Goal: Transaction & Acquisition: Purchase product/service

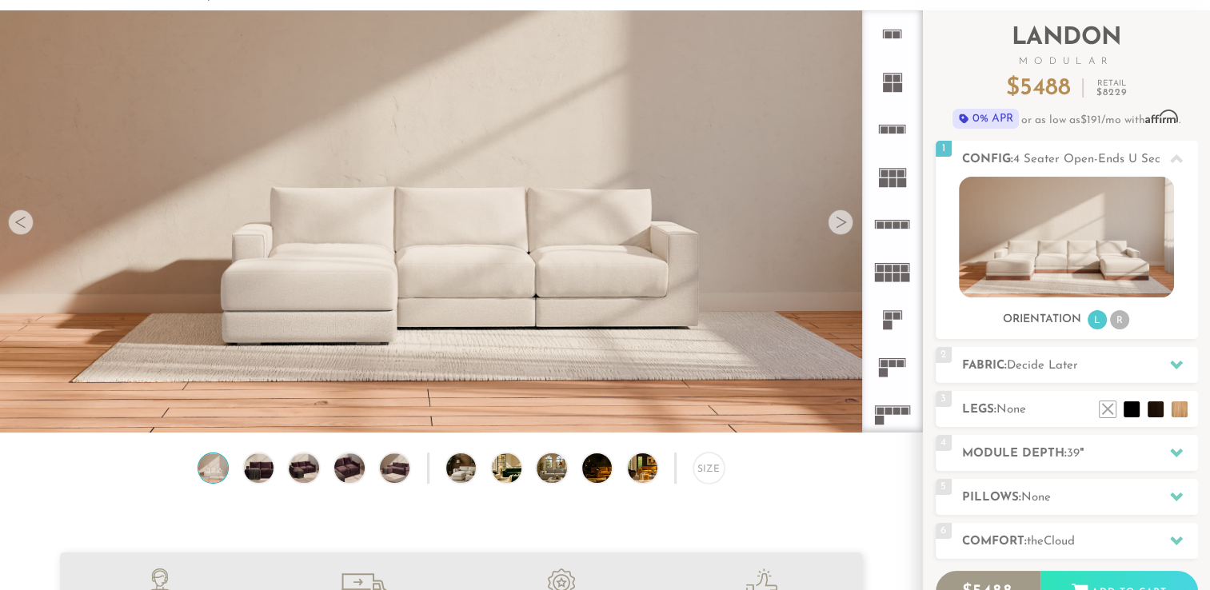
scroll to position [83, 0]
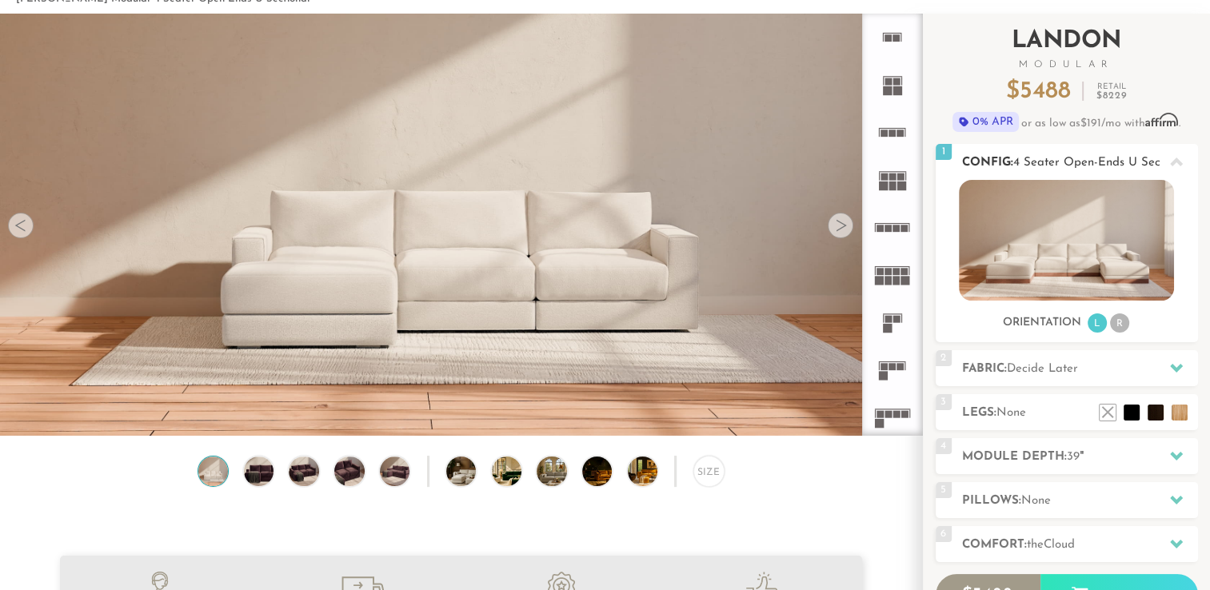
click at [1098, 159] on span "4 Seater Open-Ends U Sectional" at bounding box center [1102, 163] width 178 height 12
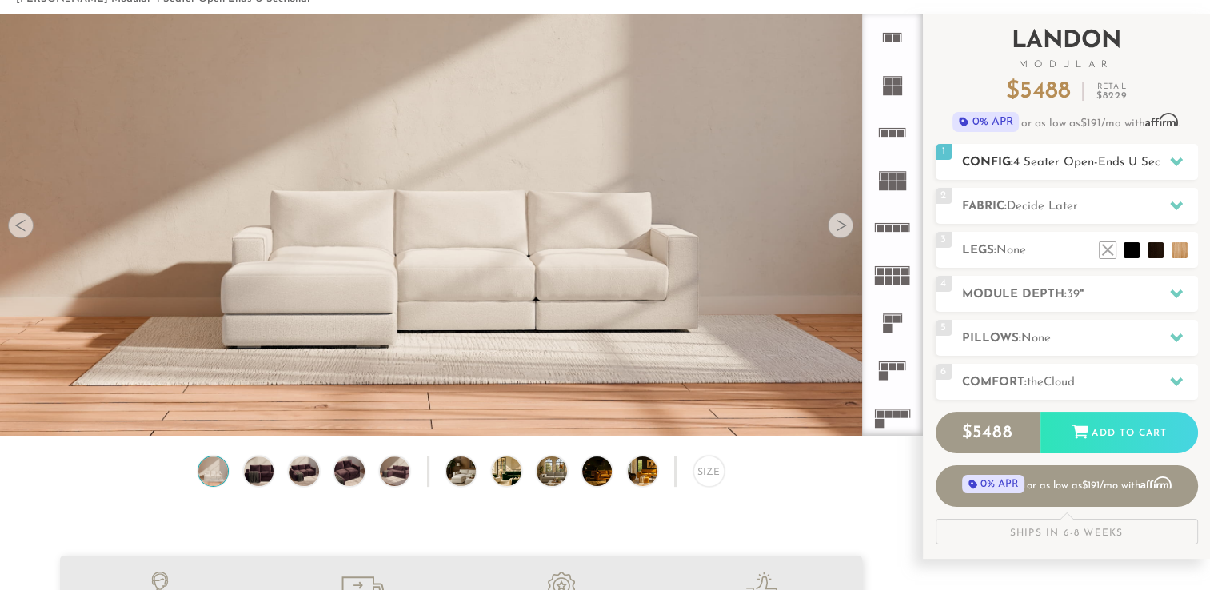
click at [1098, 159] on span "4 Seater Open-Ends U Sectional" at bounding box center [1102, 163] width 178 height 12
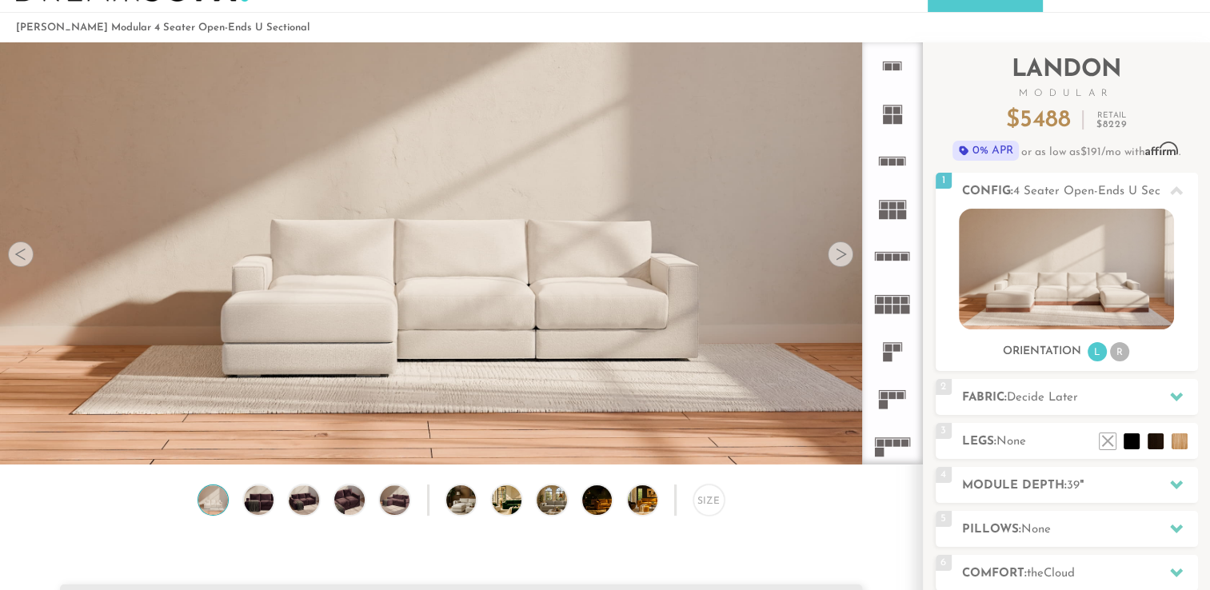
scroll to position [54, 0]
click at [890, 313] on rect at bounding box center [888, 310] width 7 height 9
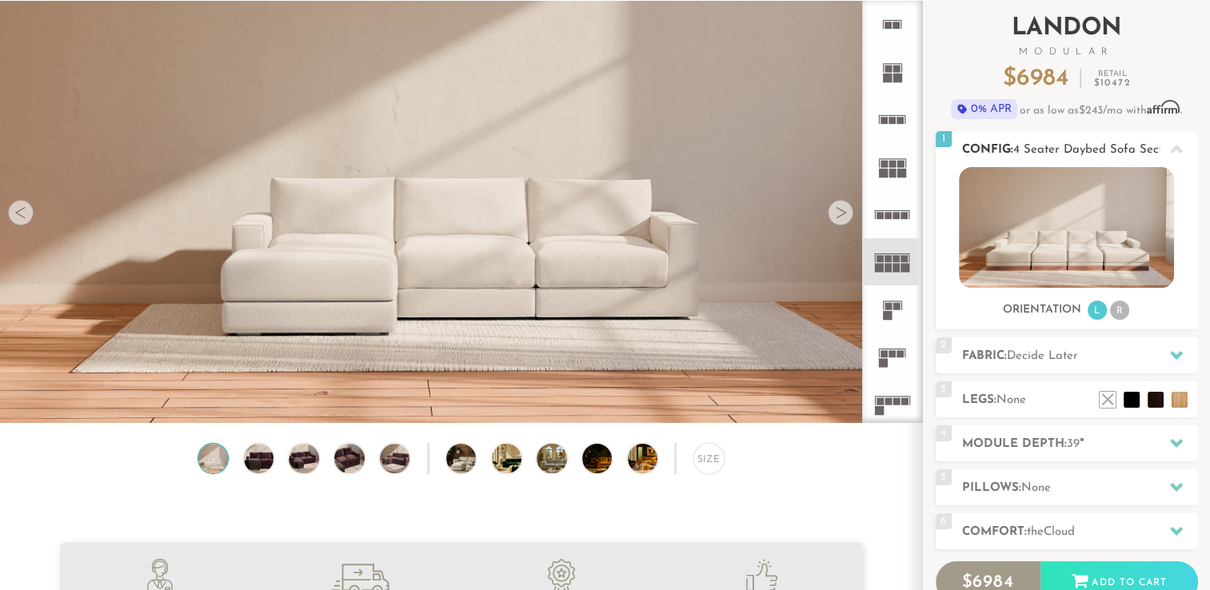
scroll to position [100, 0]
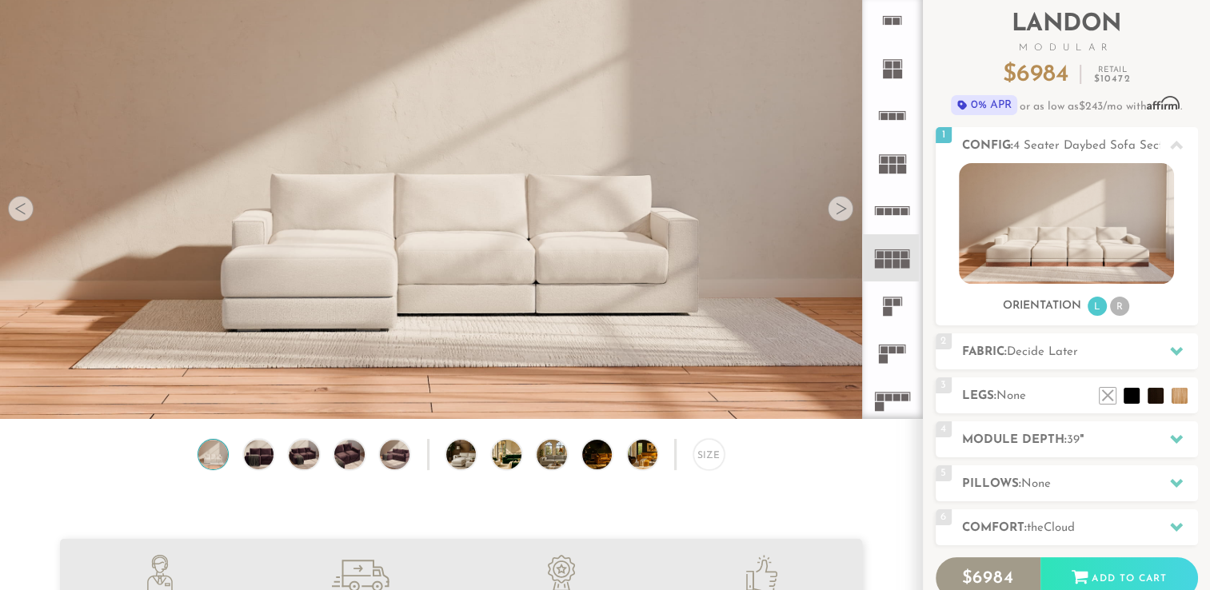
click at [848, 213] on div at bounding box center [841, 209] width 26 height 26
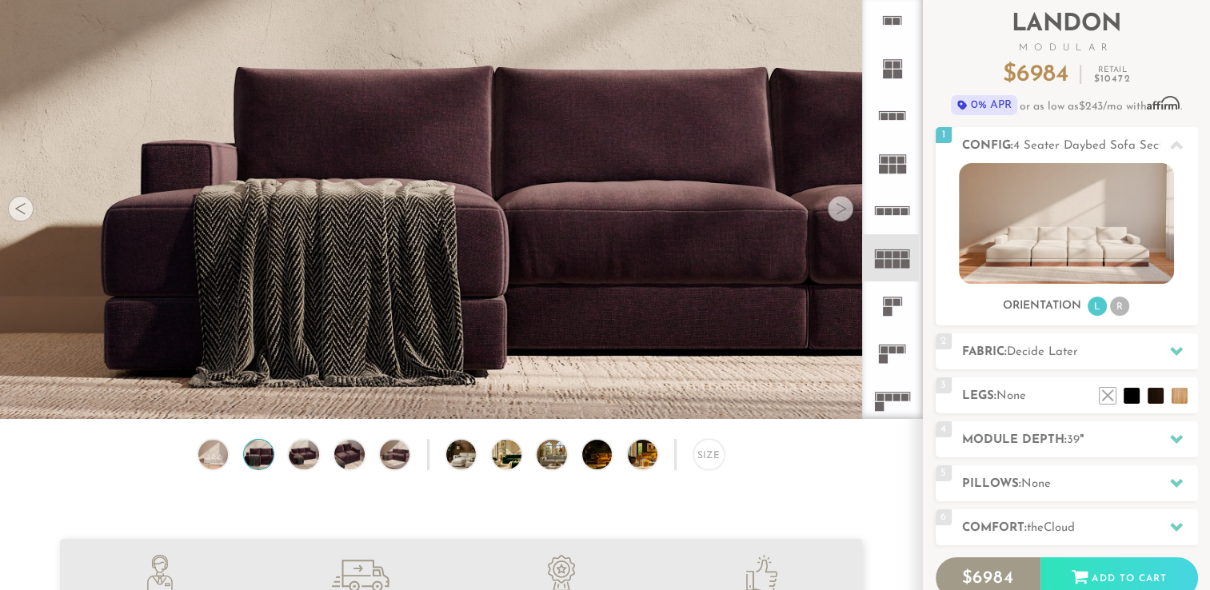
click at [848, 213] on div at bounding box center [841, 209] width 26 height 26
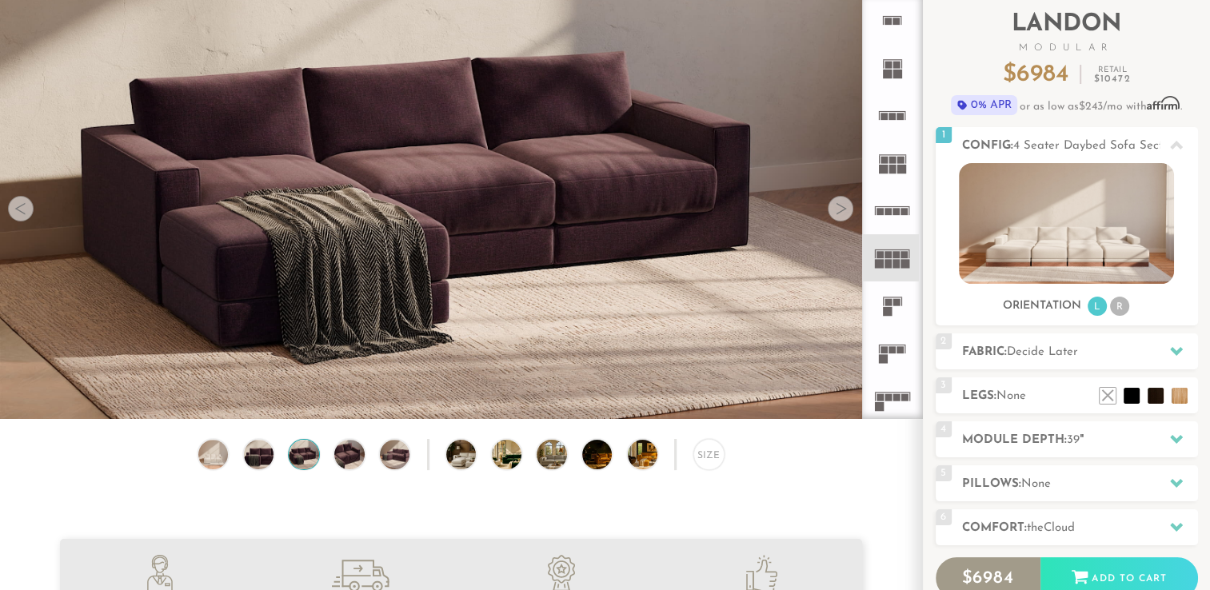
click at [893, 259] on rect at bounding box center [896, 263] width 7 height 9
click at [896, 170] on icon at bounding box center [892, 162] width 47 height 47
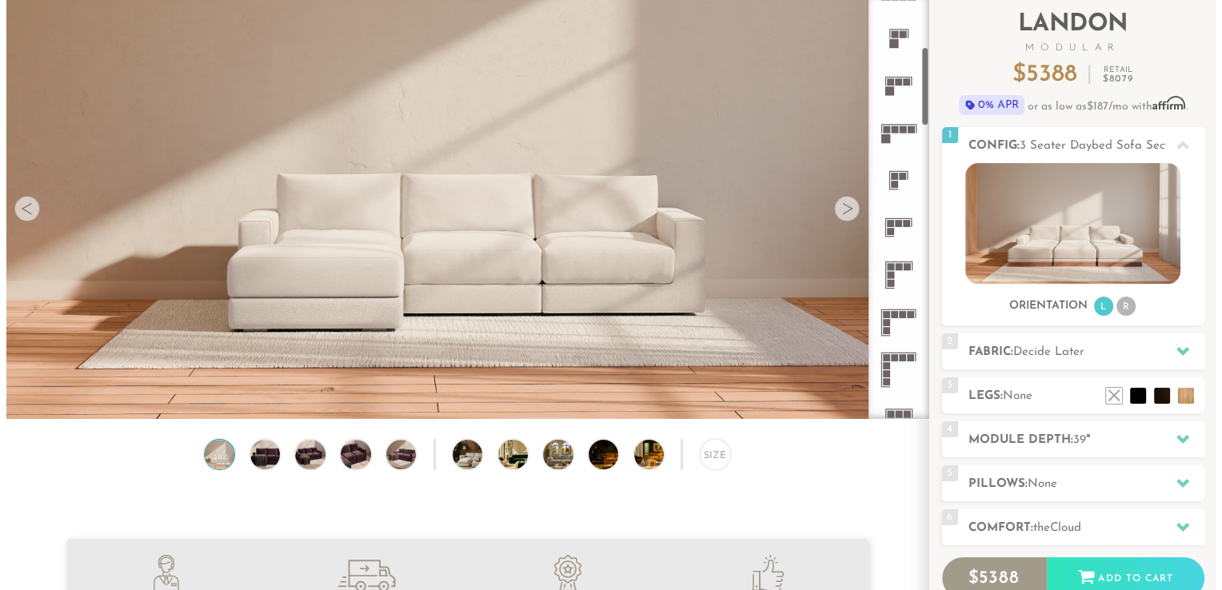
scroll to position [268, 0]
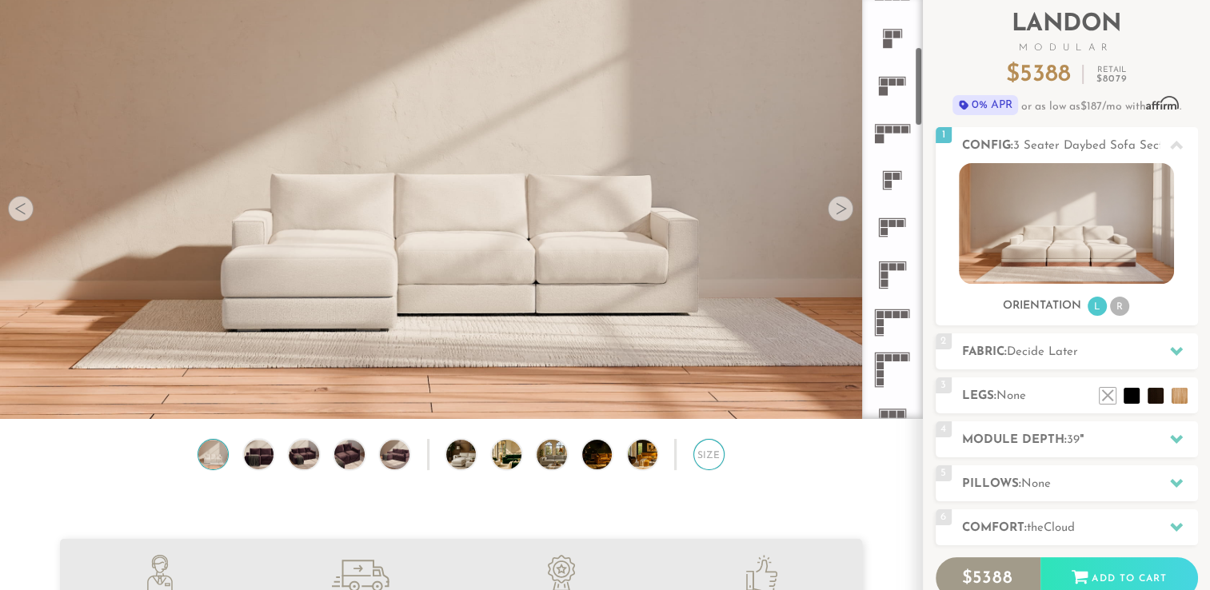
click at [706, 462] on div "Size" at bounding box center [708, 454] width 31 height 31
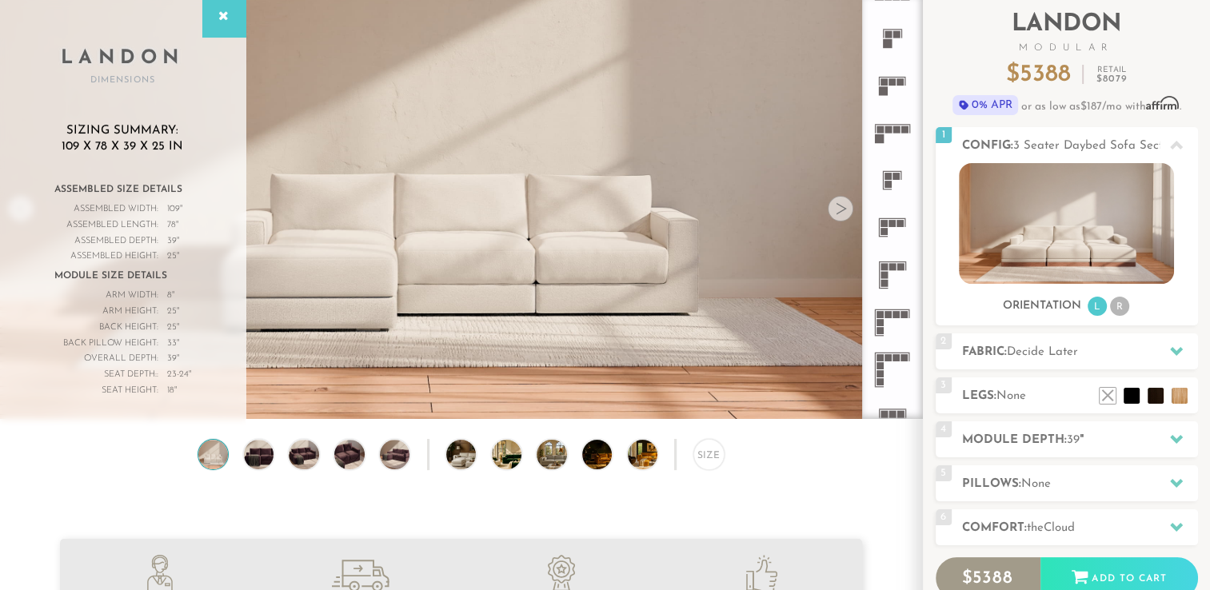
click at [344, 238] on img at bounding box center [461, 384] width 922 height 922
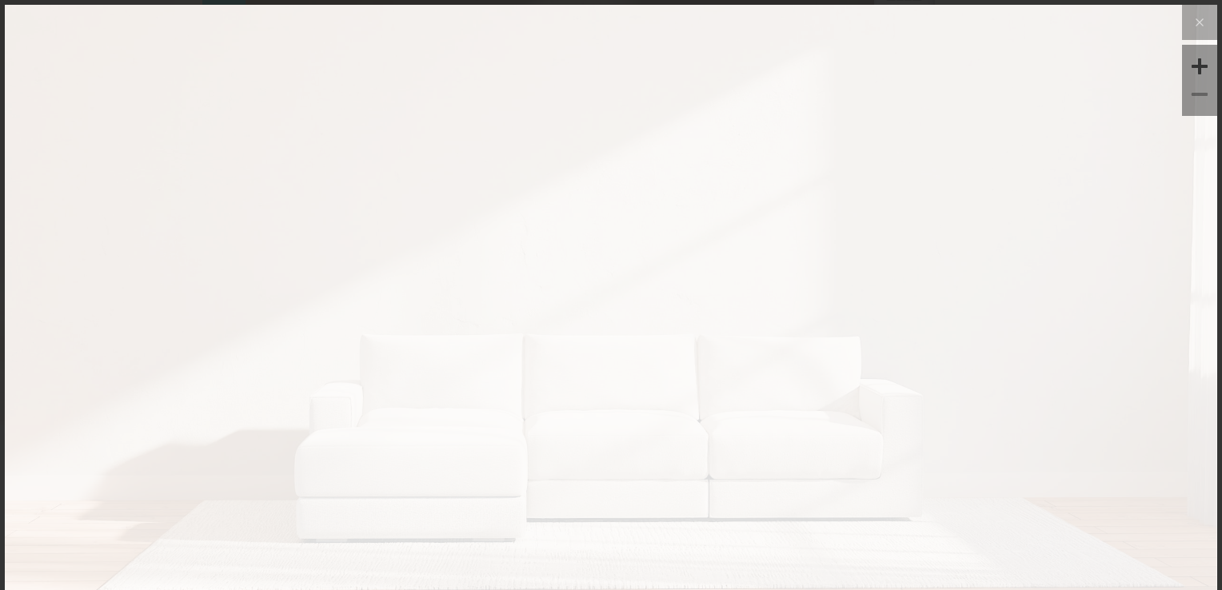
scroll to position [99, 0]
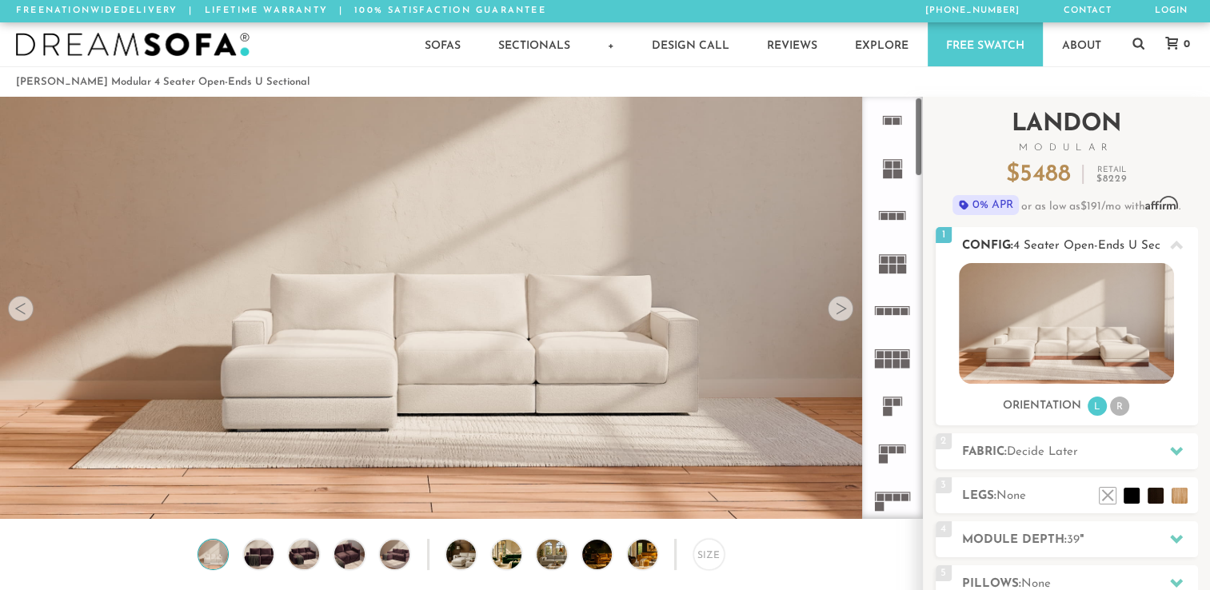
click at [1114, 245] on span "4 Seater Open-Ends U Sectional" at bounding box center [1102, 246] width 178 height 12
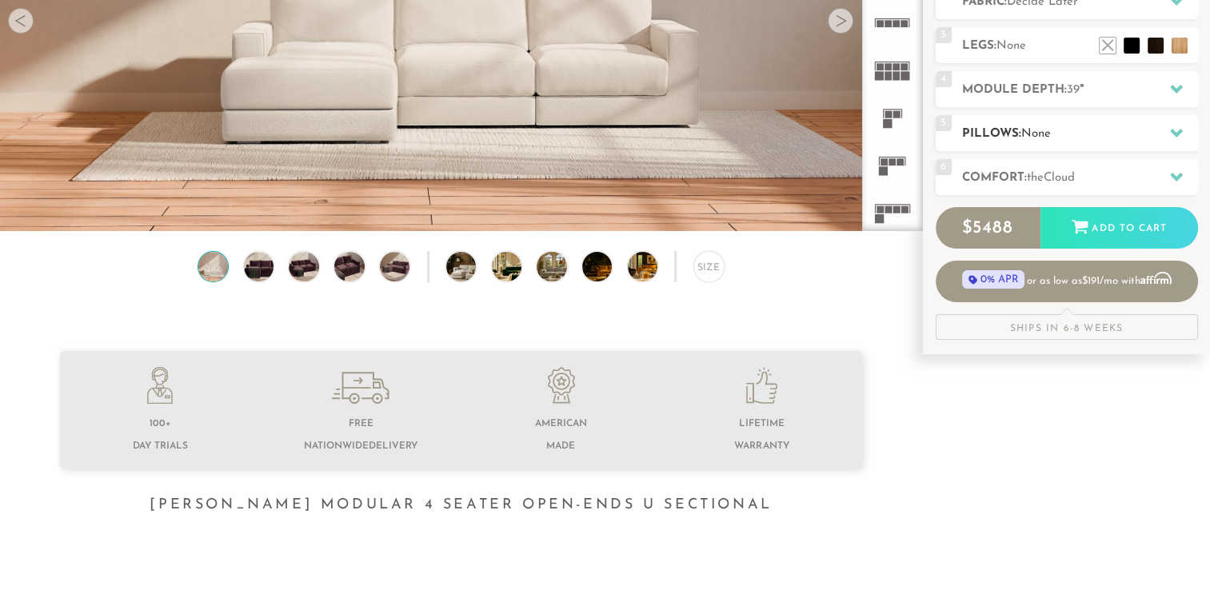
scroll to position [287, 0]
click at [987, 105] on div "4 Module Depth: 39 "" at bounding box center [1067, 90] width 262 height 36
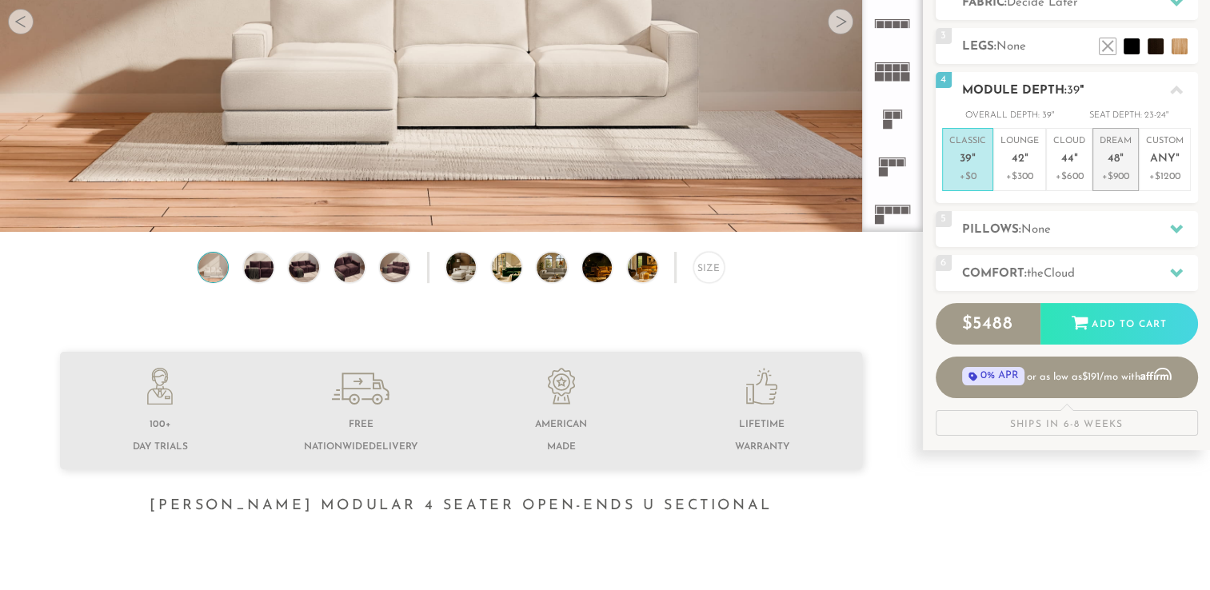
click at [1126, 180] on p "+$900" at bounding box center [1116, 177] width 32 height 14
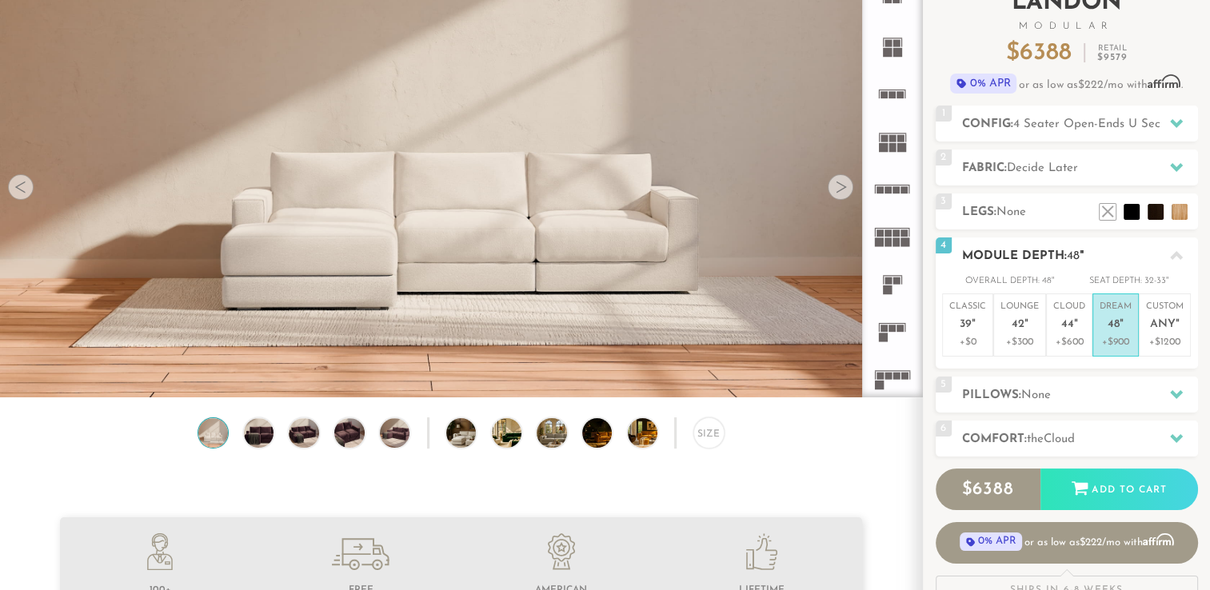
scroll to position [0, 0]
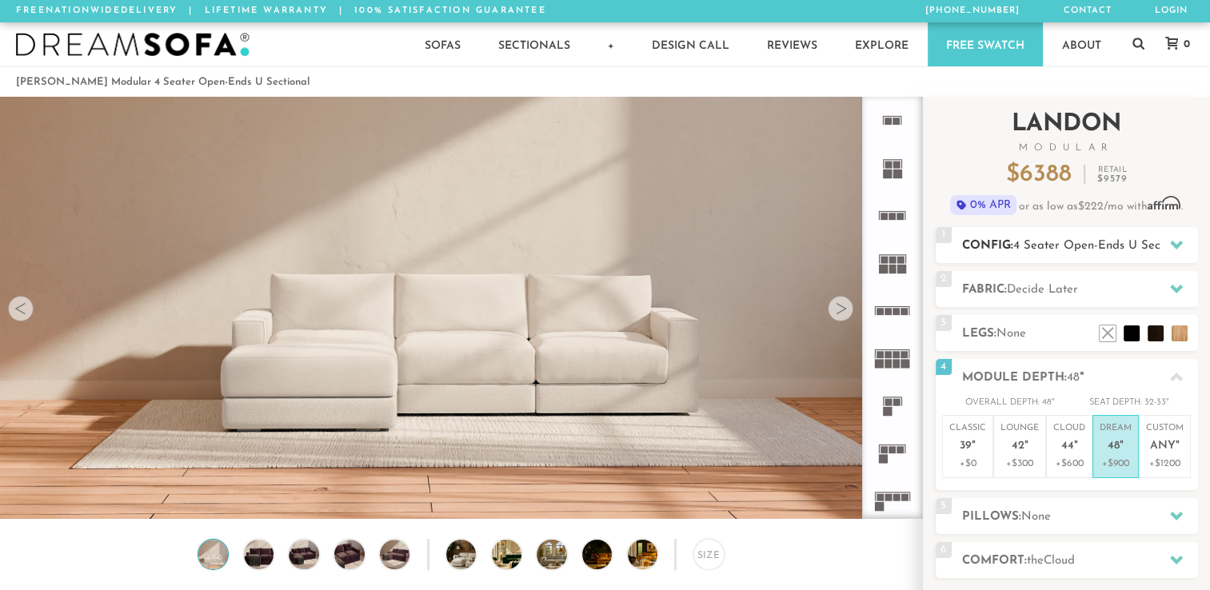
click at [1121, 238] on h2 "Config: 4 Seater Open-Ends U Sectional" at bounding box center [1080, 246] width 236 height 18
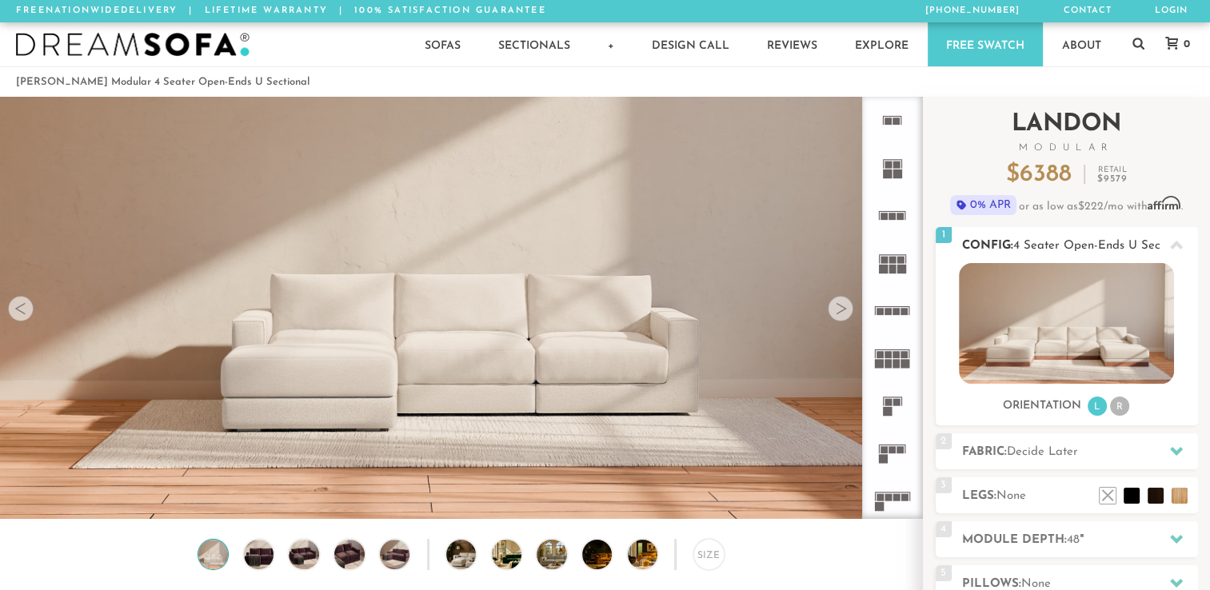
click at [1022, 355] on img at bounding box center [1066, 323] width 215 height 121
click at [1115, 414] on li "R" at bounding box center [1119, 406] width 19 height 19
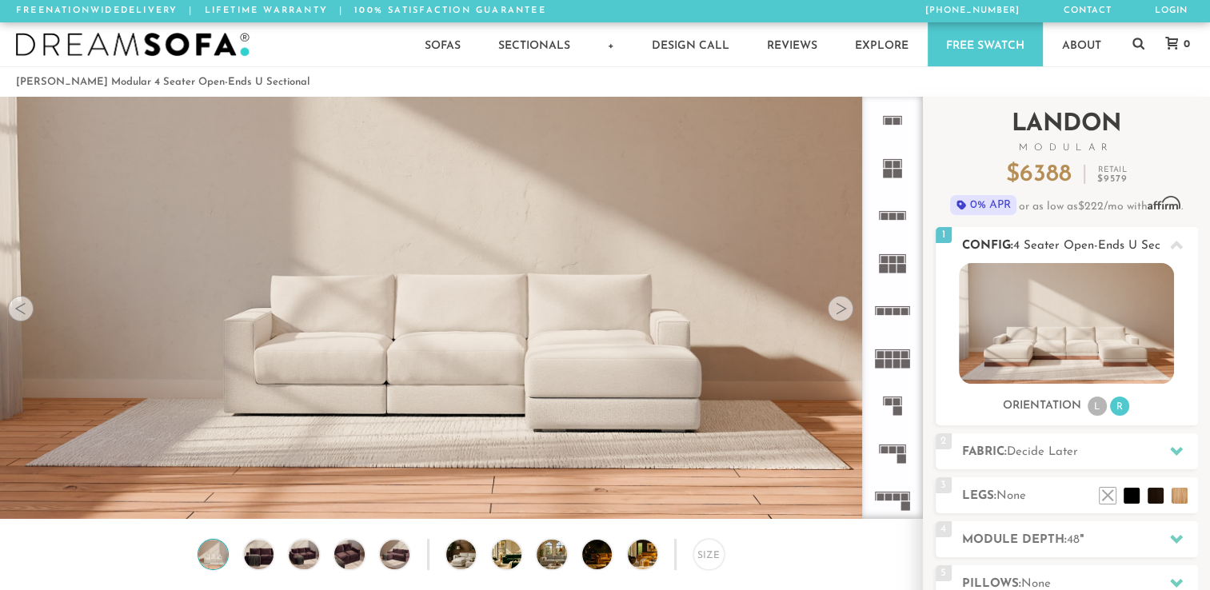
click at [1091, 409] on li "L" at bounding box center [1097, 406] width 19 height 19
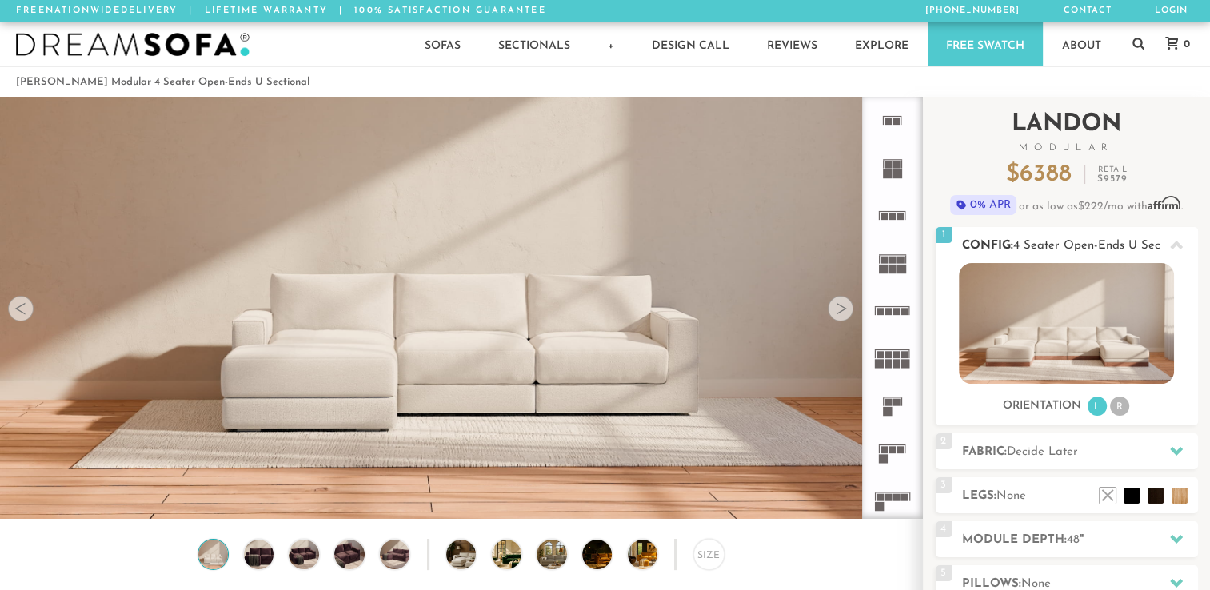
click at [1117, 410] on li "R" at bounding box center [1119, 406] width 19 height 19
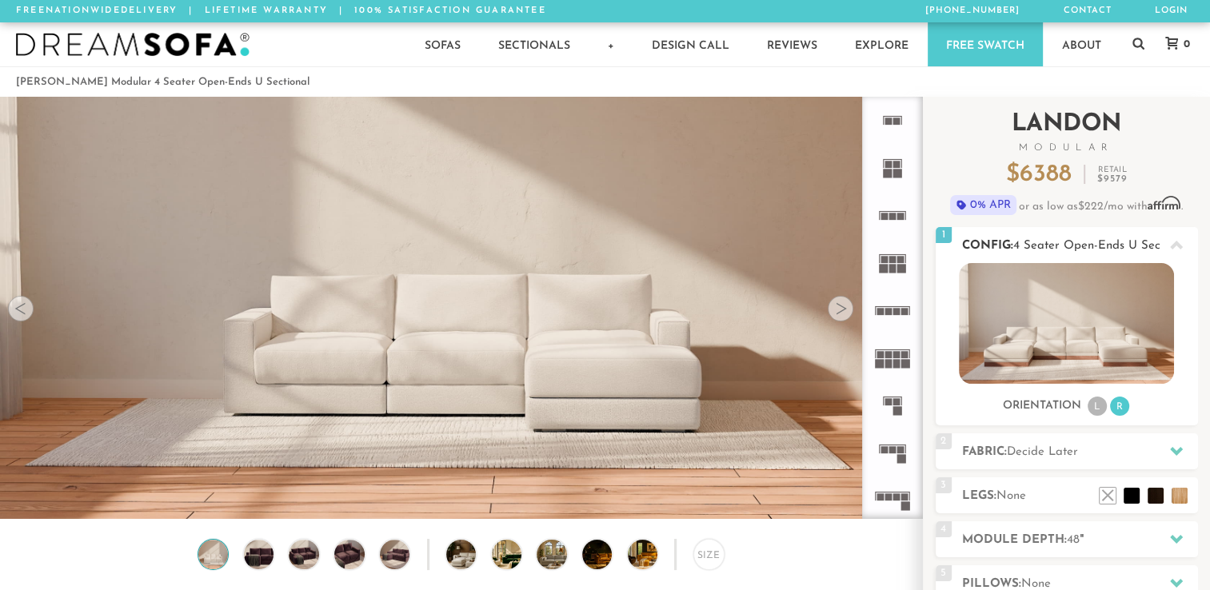
click at [1106, 410] on li "L" at bounding box center [1097, 406] width 19 height 19
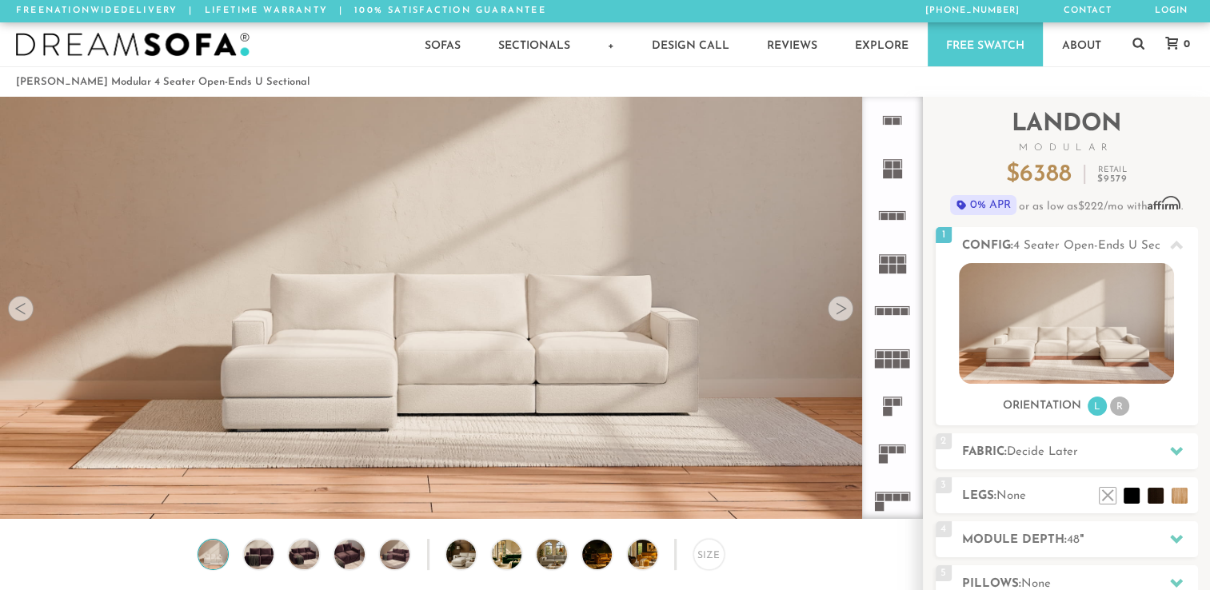
click at [905, 357] on rect at bounding box center [904, 354] width 7 height 7
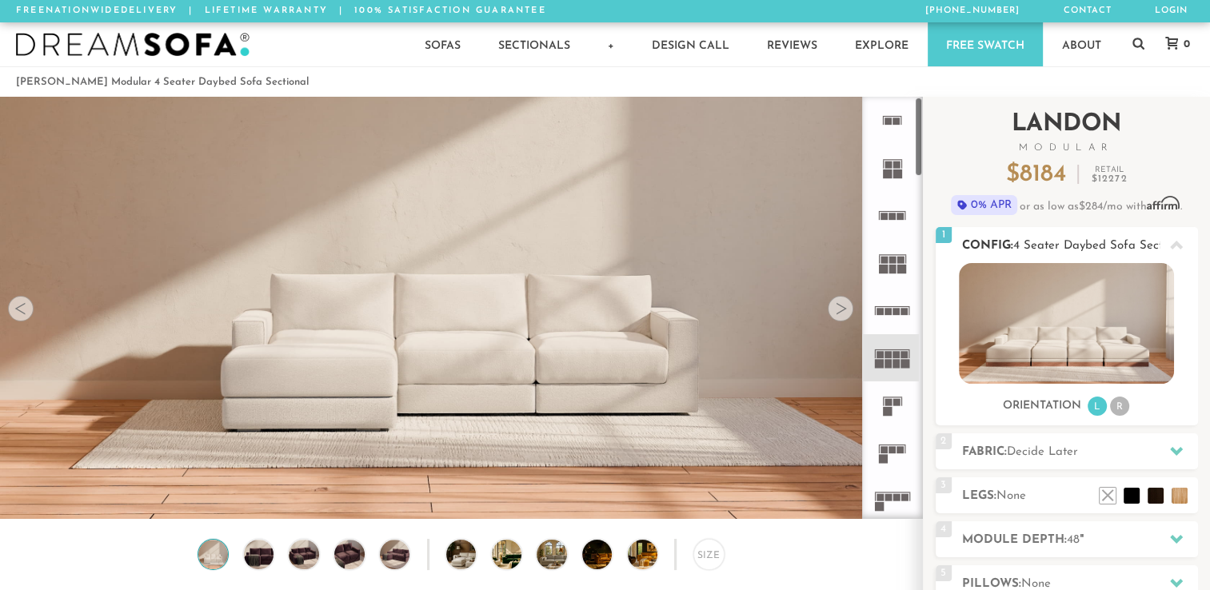
click at [1037, 338] on img at bounding box center [1066, 323] width 215 height 121
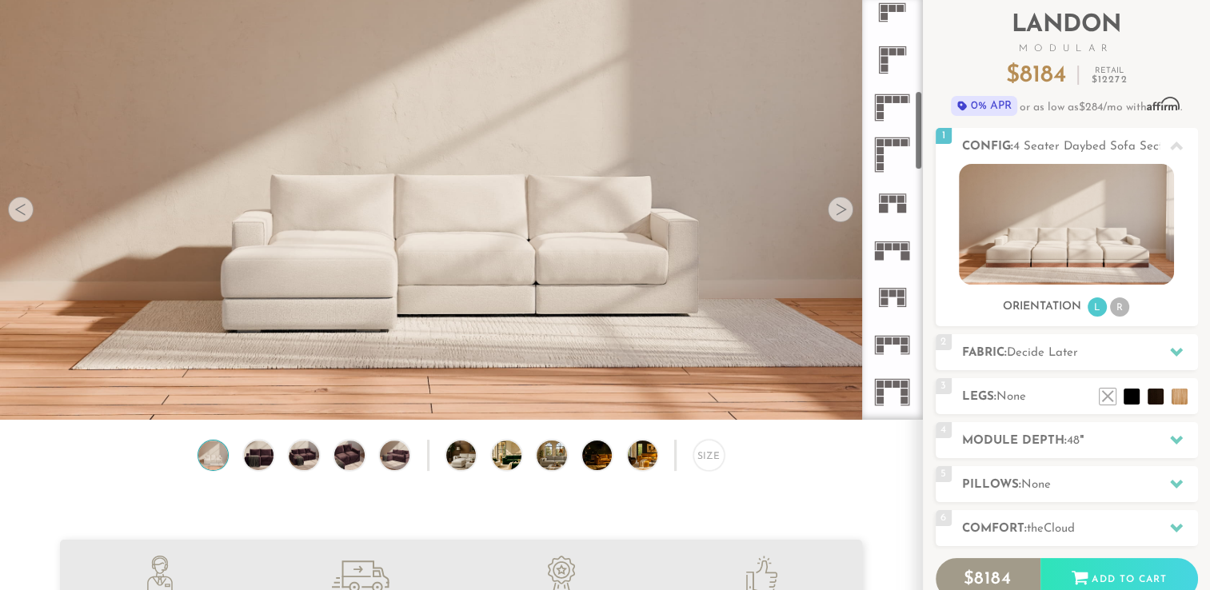
scroll to position [496, 0]
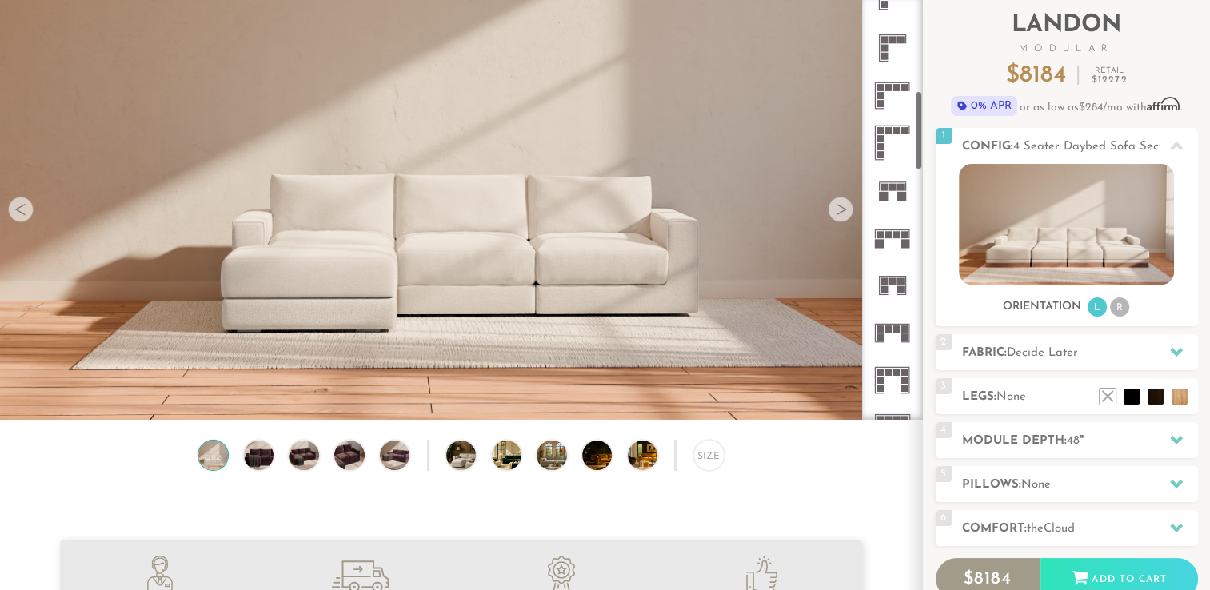
click at [883, 233] on rect at bounding box center [880, 234] width 7 height 7
click at [893, 336] on icon at bounding box center [892, 333] width 47 height 47
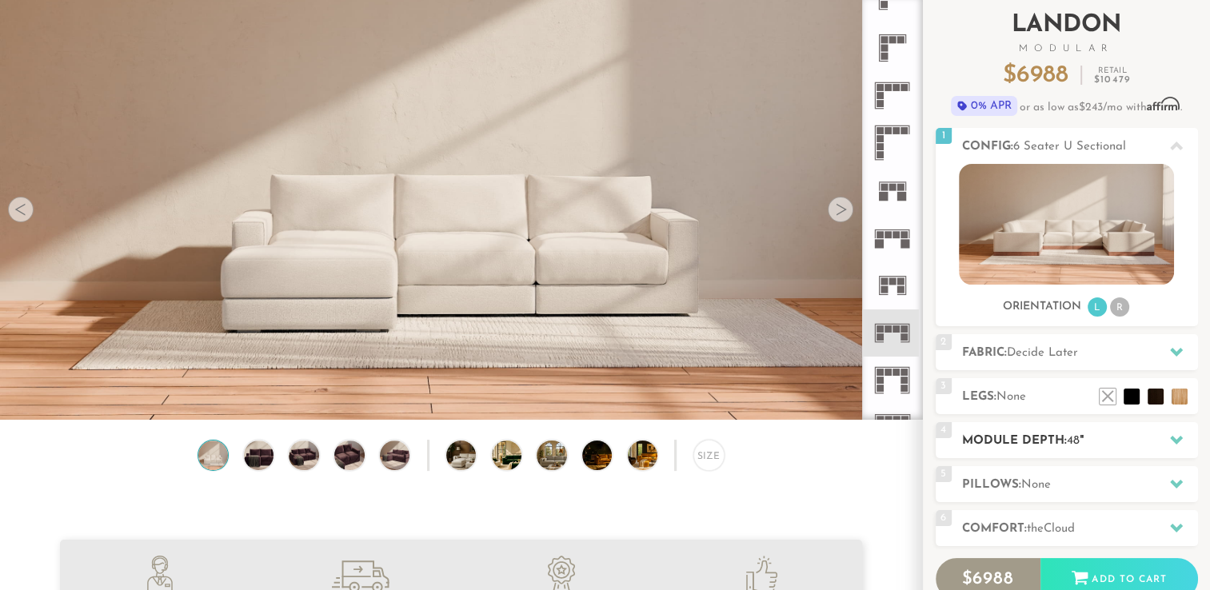
click at [1038, 453] on div "4 Module Depth: 48 "" at bounding box center [1067, 440] width 262 height 36
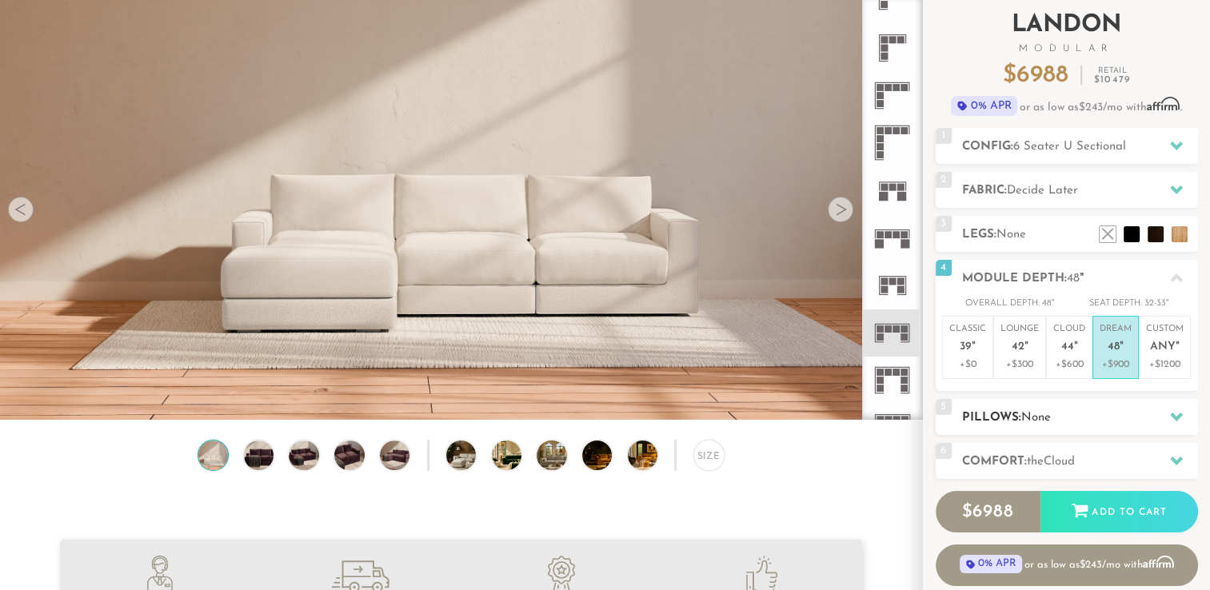
click at [1073, 418] on h2 "Pillows: None" at bounding box center [1080, 418] width 236 height 18
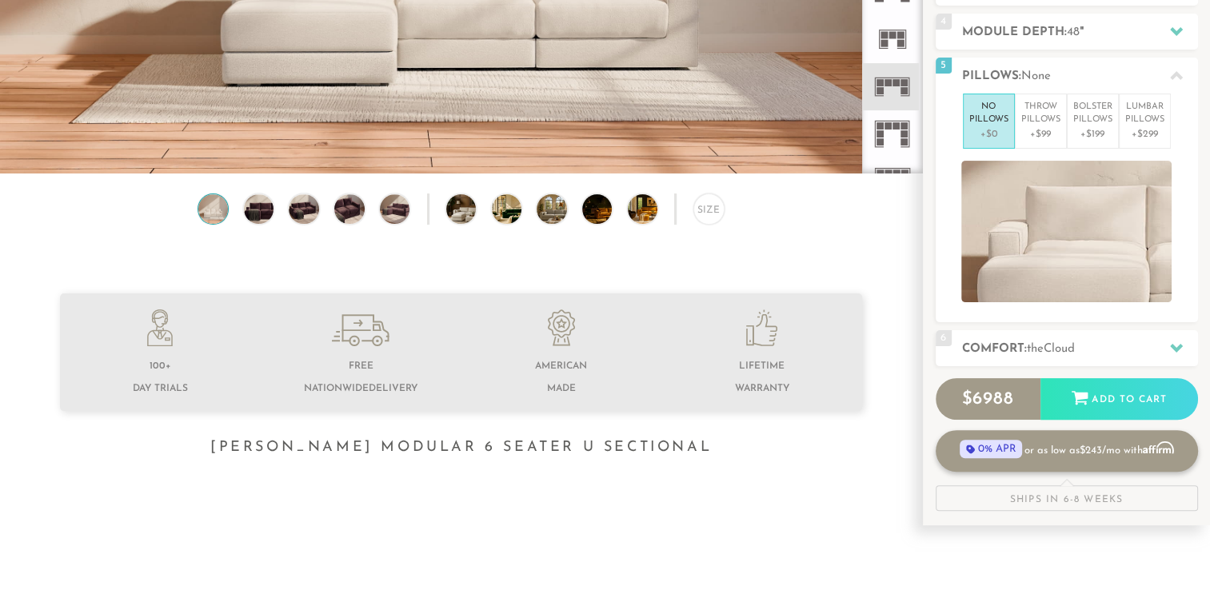
scroll to position [333, 0]
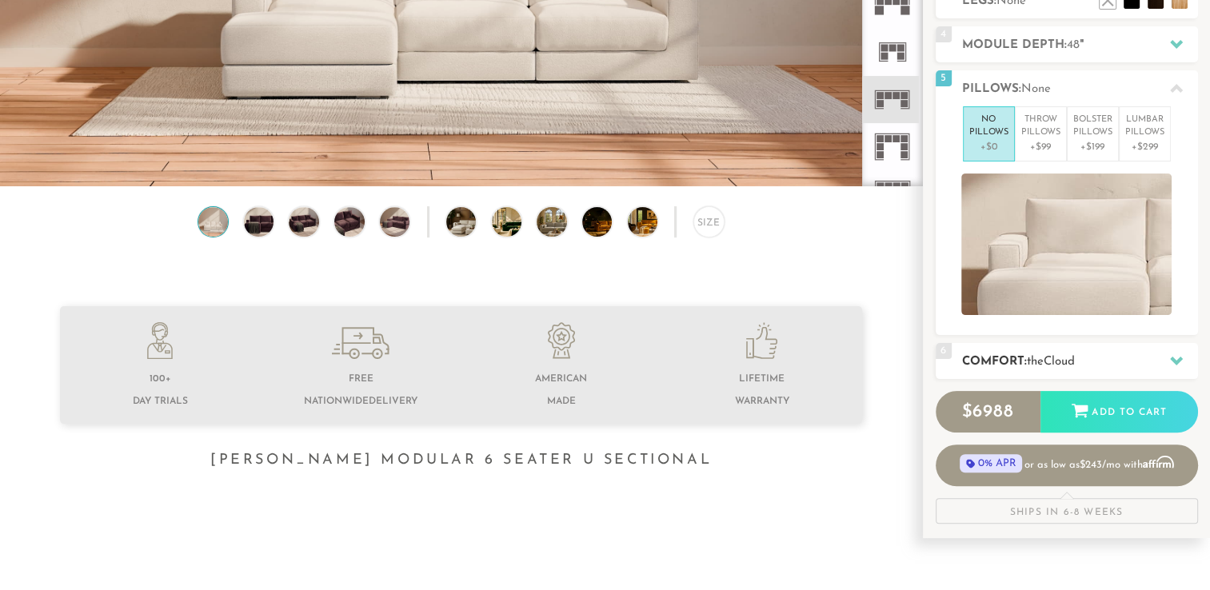
click at [1061, 377] on div "6 Comfort: the Cloud soft" at bounding box center [1067, 361] width 262 height 36
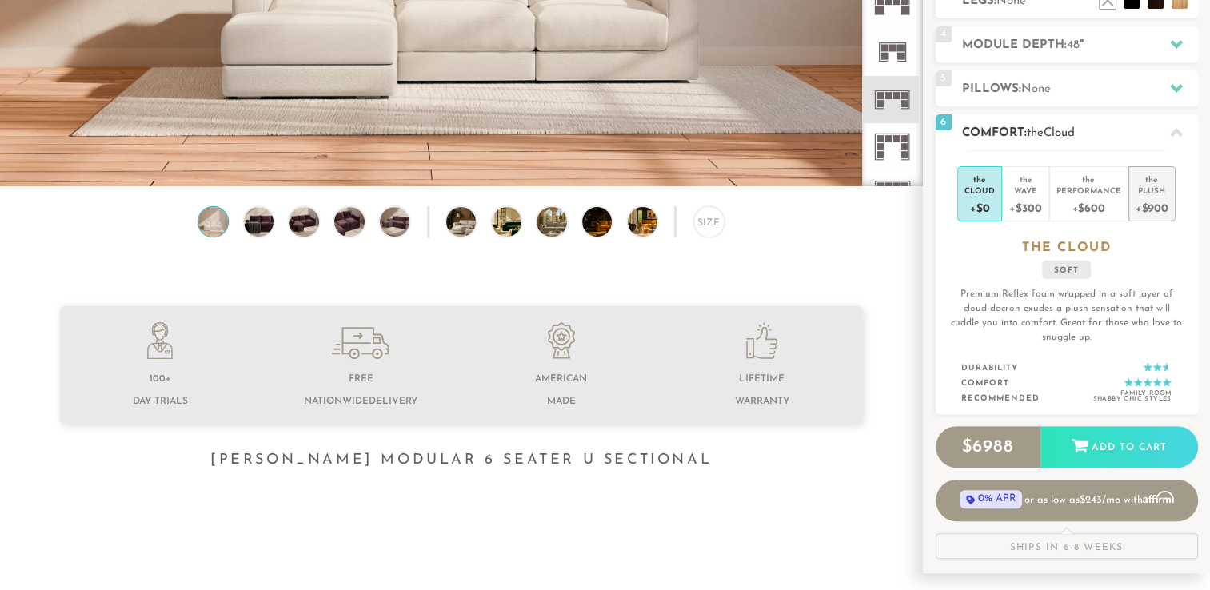
click at [1140, 205] on div "+$900" at bounding box center [1152, 207] width 33 height 23
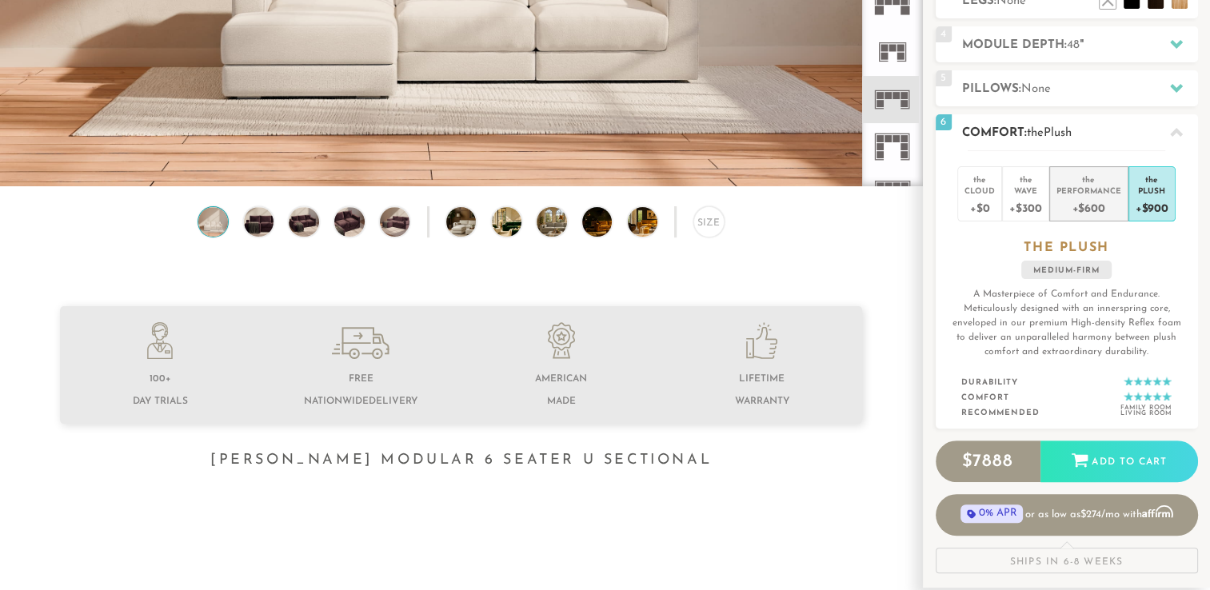
click at [1099, 187] on div "Performance" at bounding box center [1089, 190] width 65 height 11
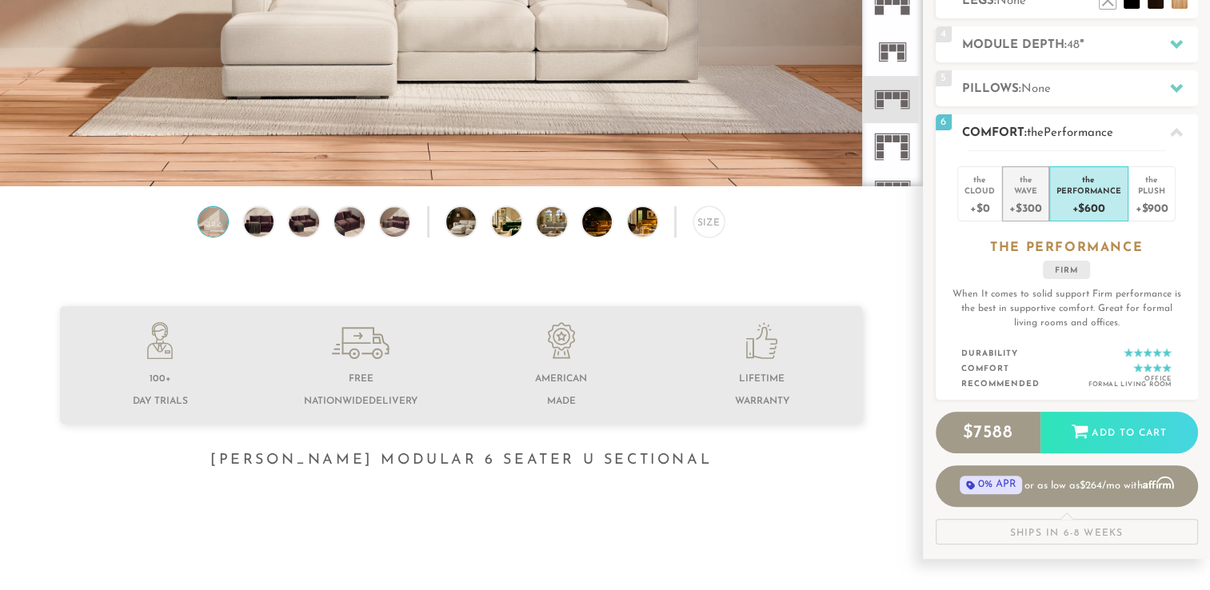
click at [1040, 202] on div "+$300" at bounding box center [1025, 207] width 32 height 23
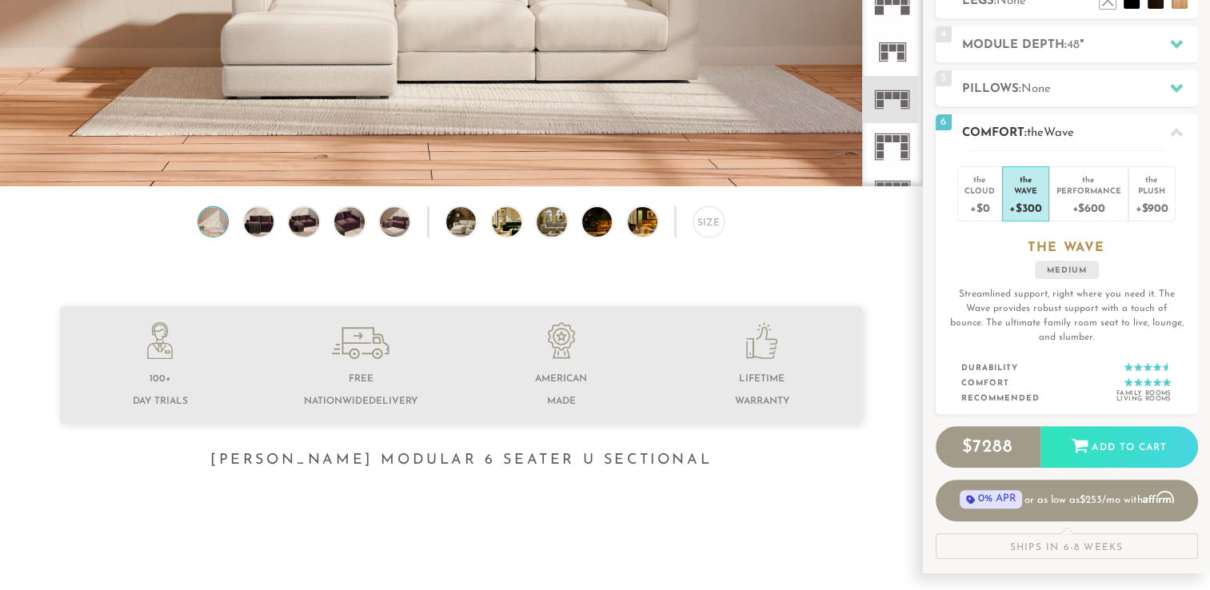
click at [1005, 320] on p "Streamlined support, right where you need it. The Wave provides robust support …" at bounding box center [1067, 316] width 236 height 58
click at [990, 213] on div "+$0" at bounding box center [980, 207] width 30 height 23
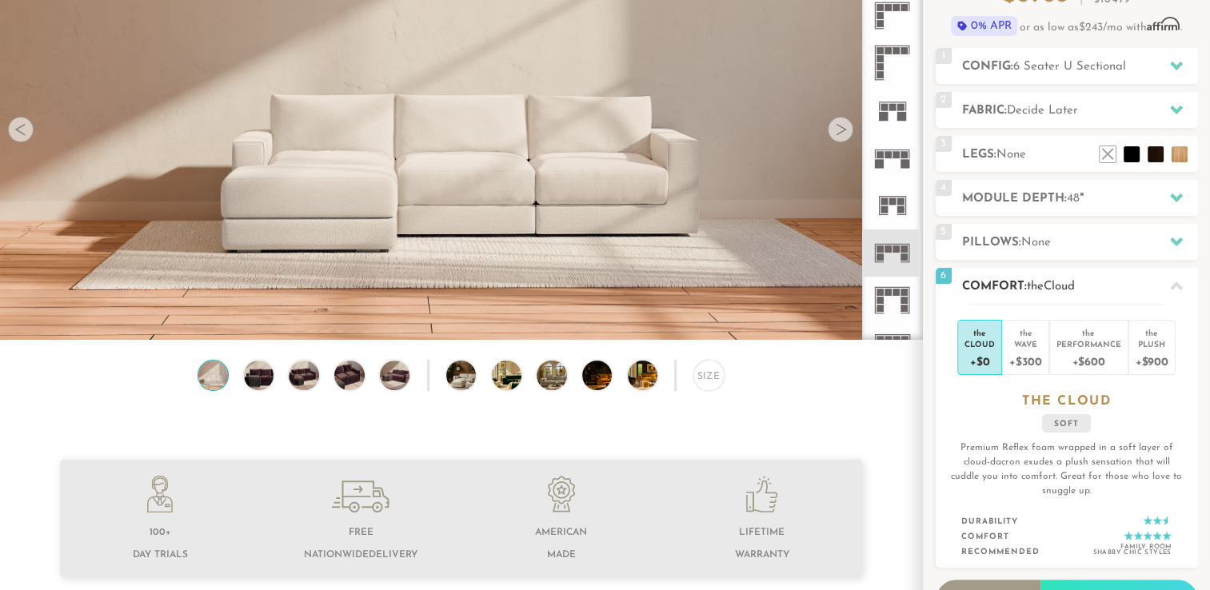
scroll to position [178, 0]
click at [1136, 351] on div "+$900" at bounding box center [1152, 361] width 33 height 23
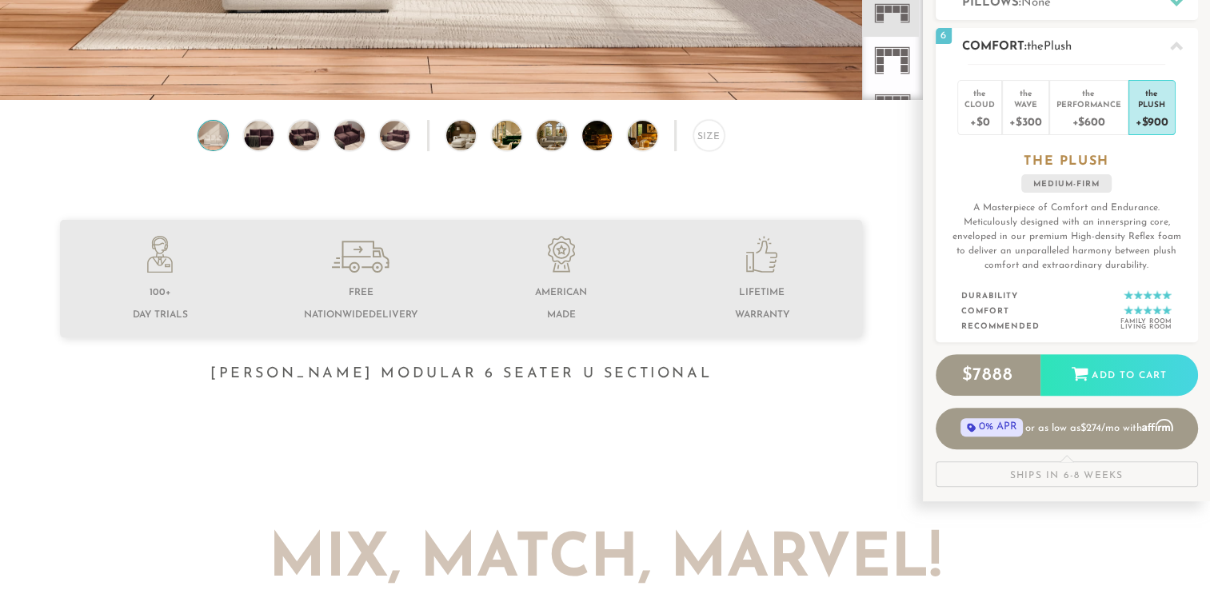
scroll to position [422, 0]
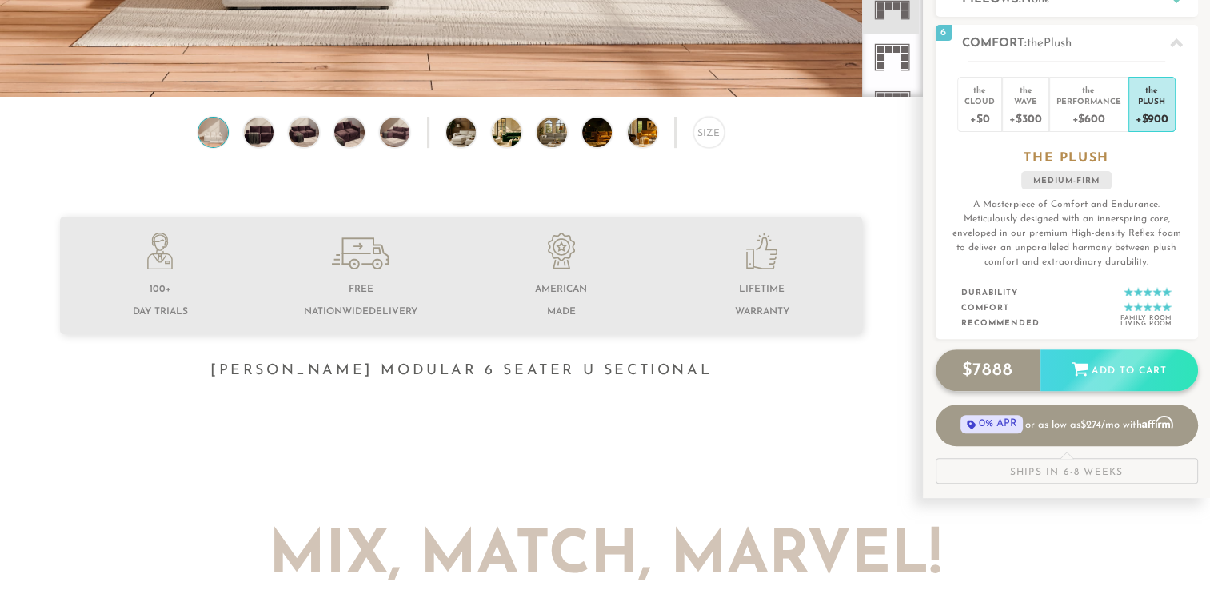
click at [1081, 372] on icon at bounding box center [1080, 370] width 16 height 14
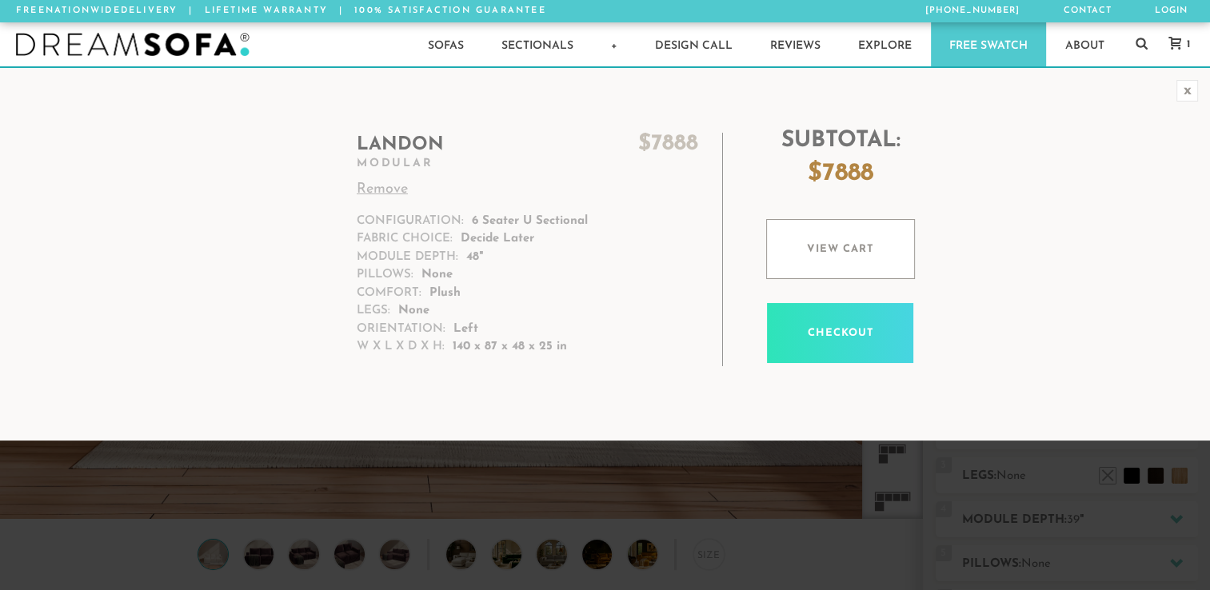
scroll to position [13, 13]
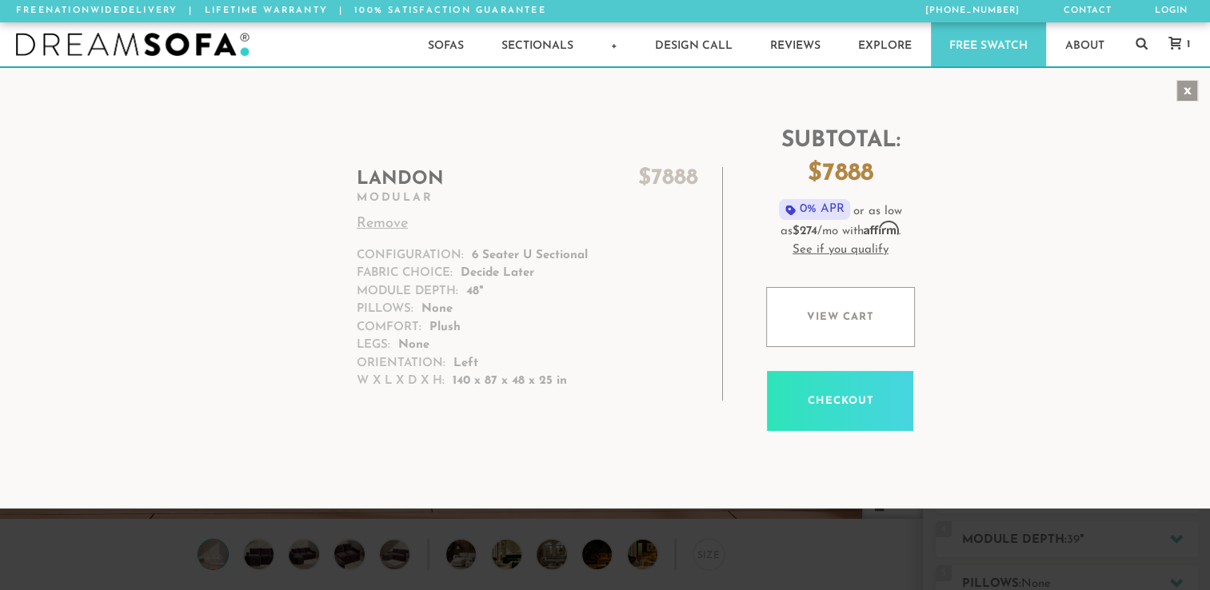
click at [1192, 90] on div "x" at bounding box center [1188, 91] width 22 height 22
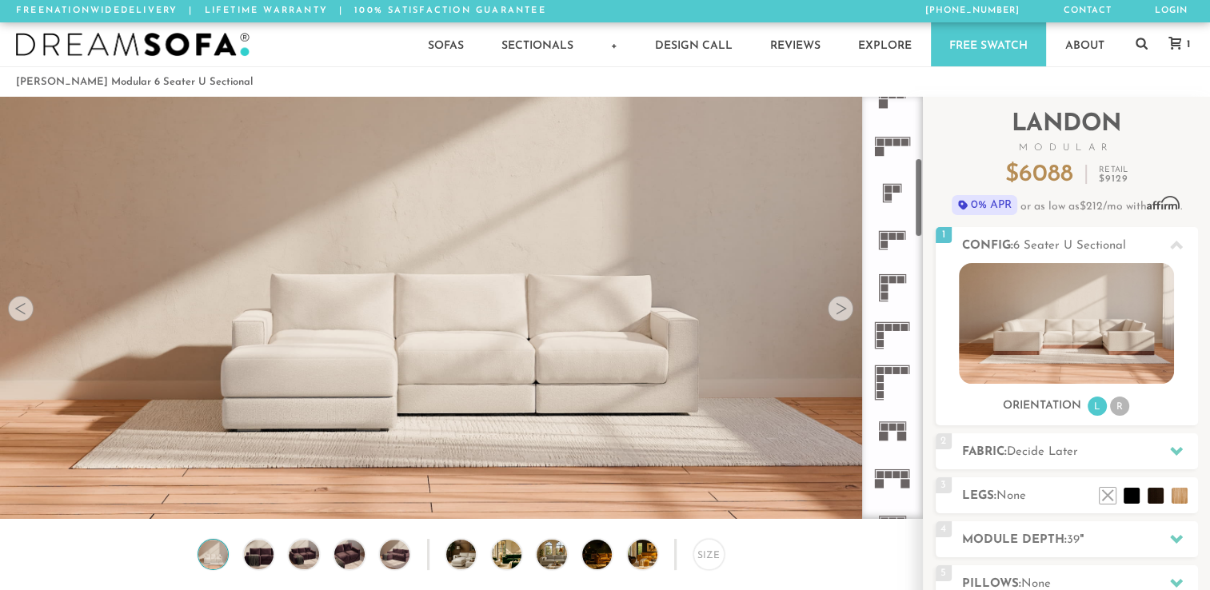
scroll to position [390, 0]
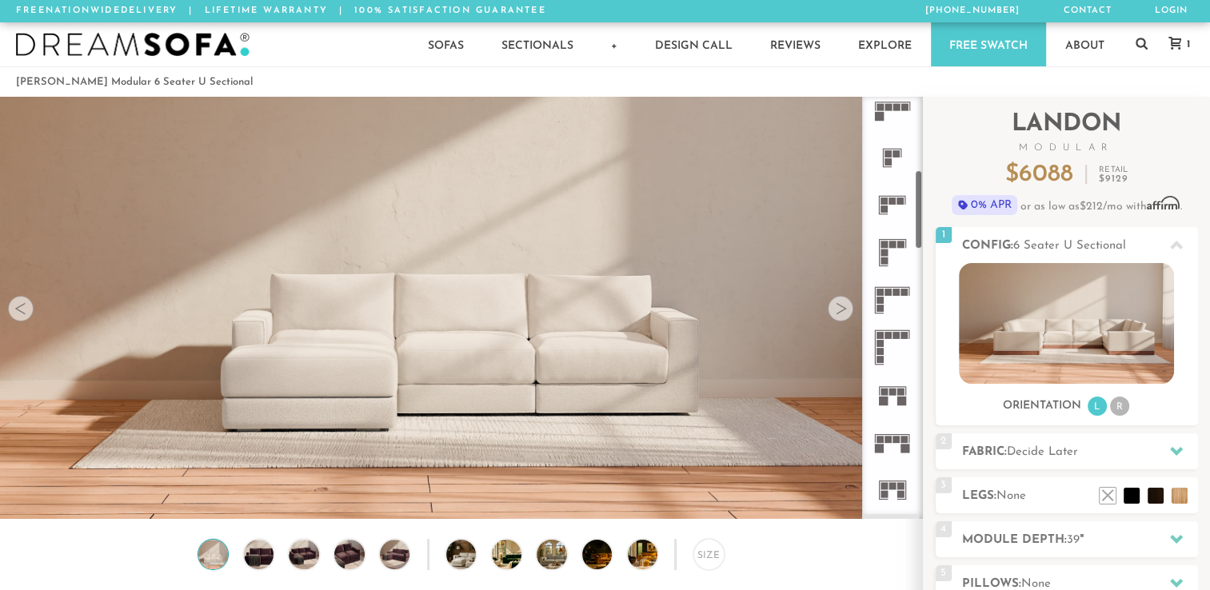
click at [1185, 44] on span "1" at bounding box center [1186, 44] width 7 height 10
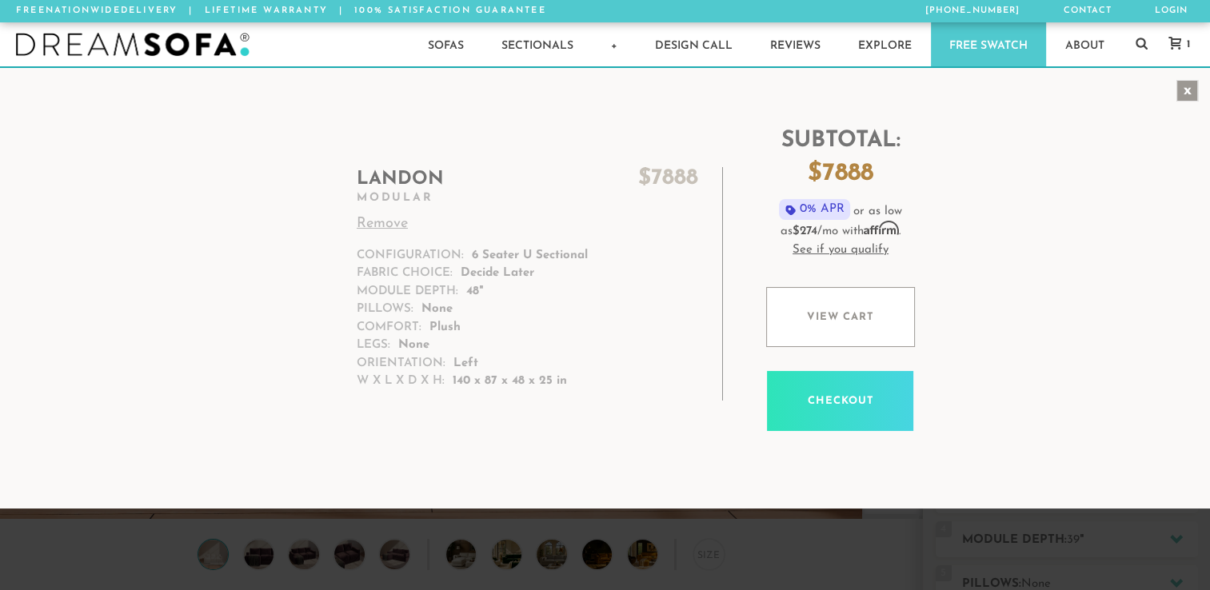
click at [1186, 90] on div "x" at bounding box center [1188, 91] width 22 height 22
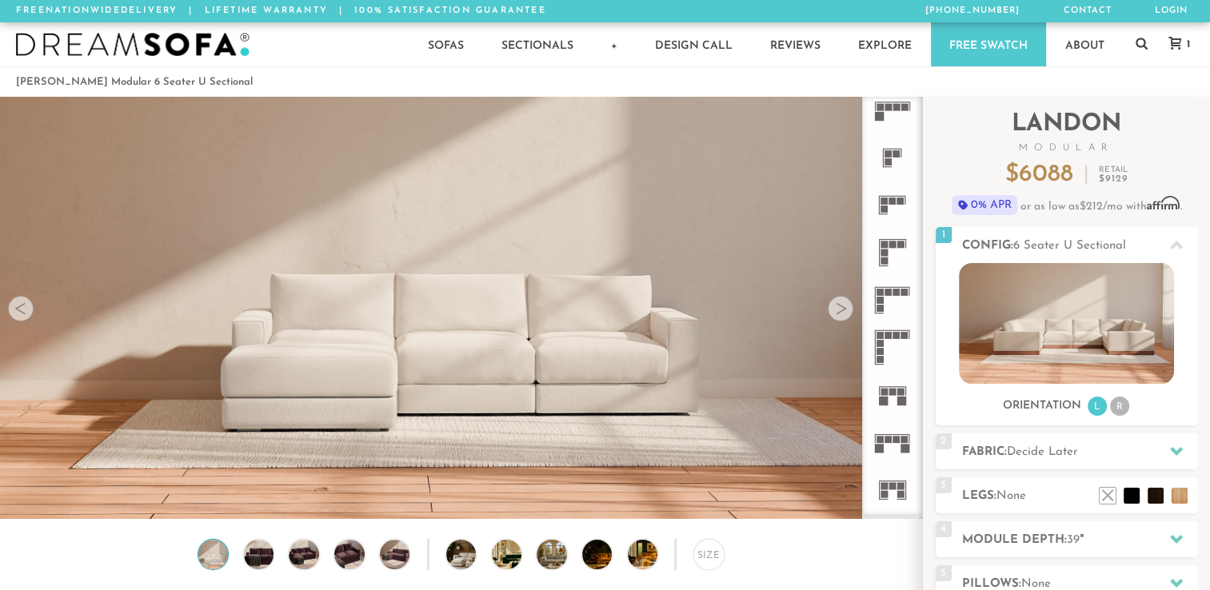
click at [1170, 39] on icon at bounding box center [1175, 43] width 13 height 13
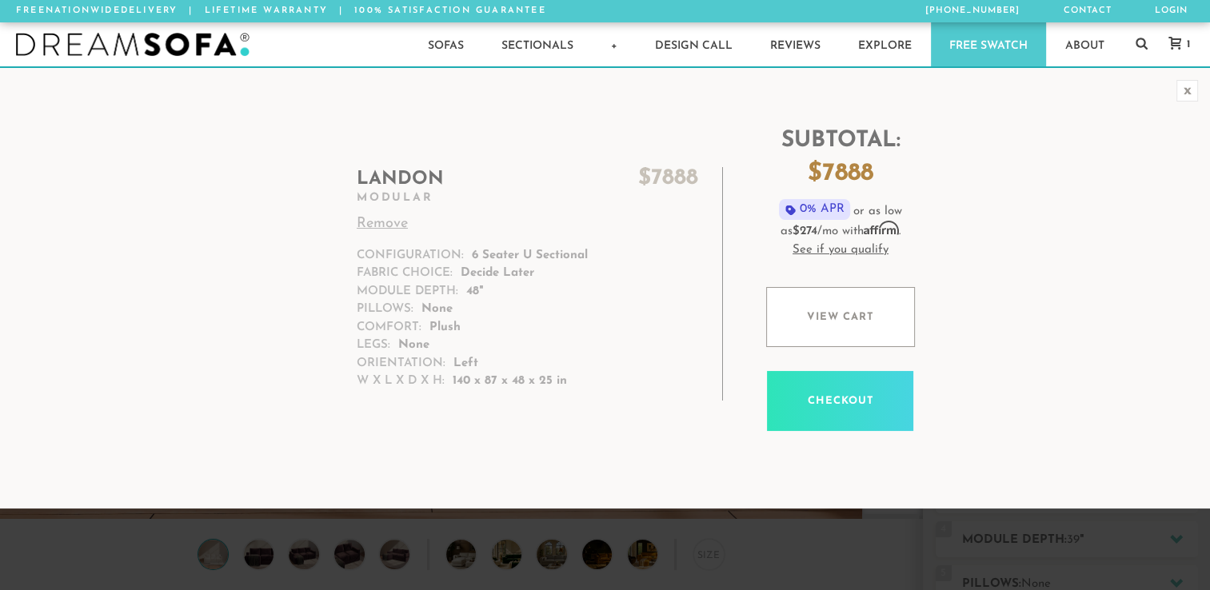
click at [382, 226] on link "Remove" at bounding box center [528, 225] width 342 height 22
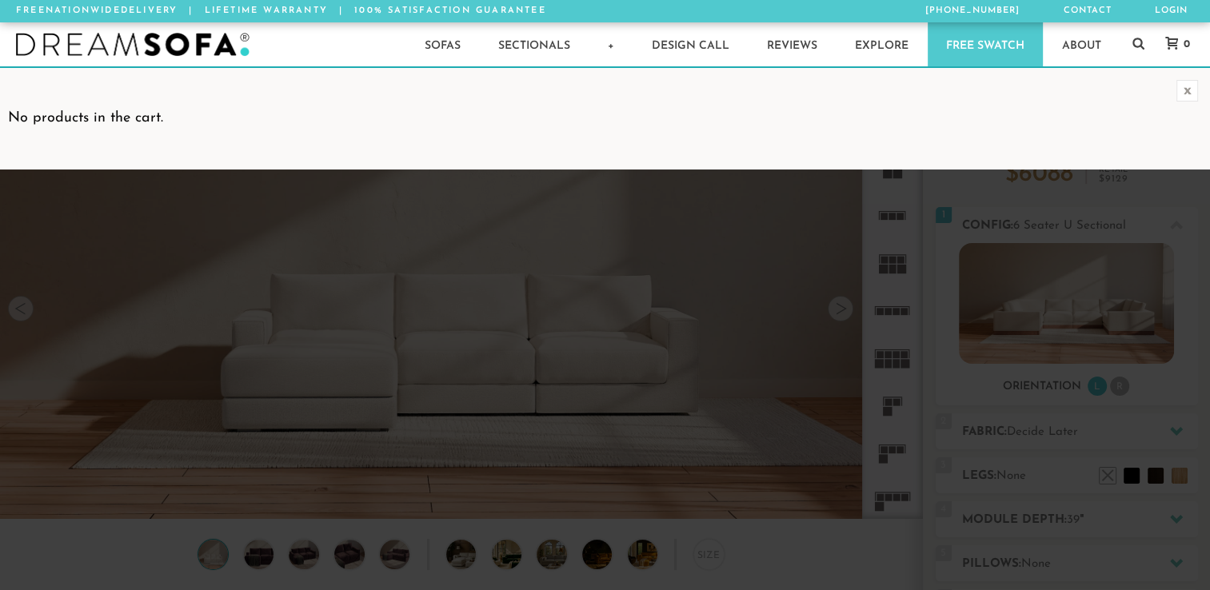
click at [915, 119] on p "No products in the cart." at bounding box center [605, 119] width 1194 height 22
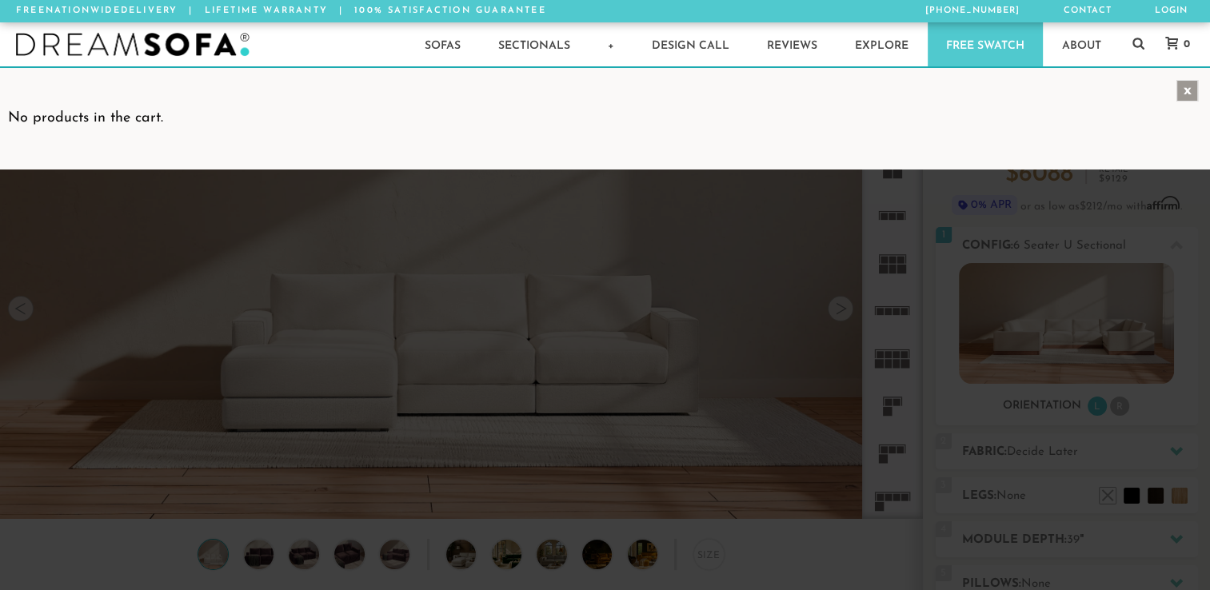
click at [1185, 86] on div "x" at bounding box center [1188, 91] width 22 height 22
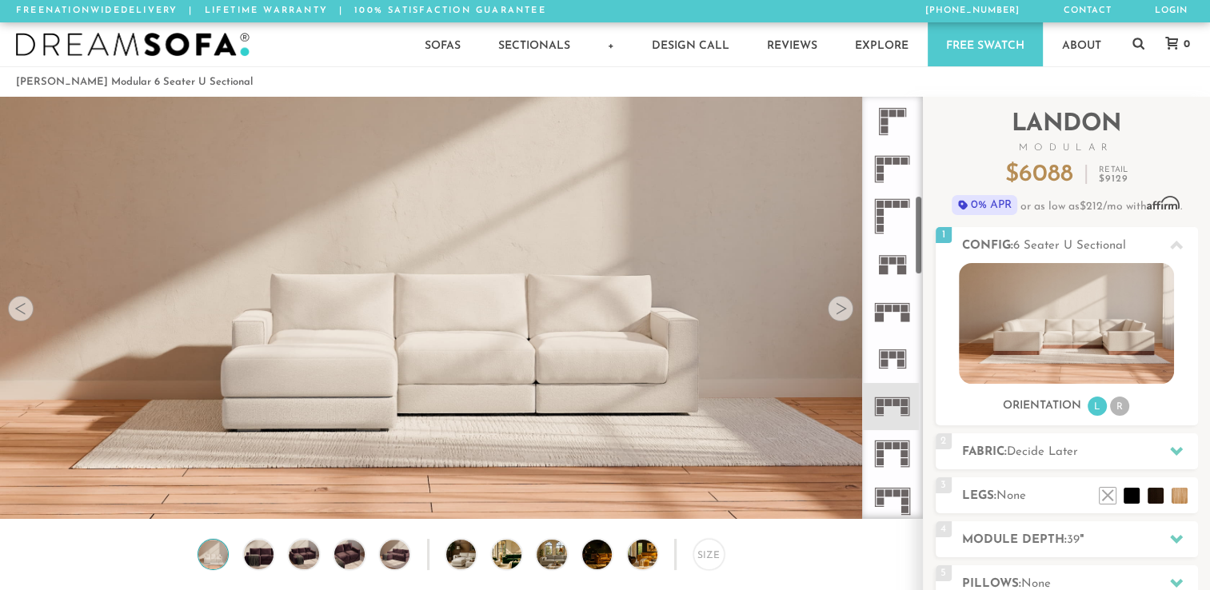
scroll to position [526, 0]
click at [894, 411] on icon at bounding box center [892, 402] width 47 height 47
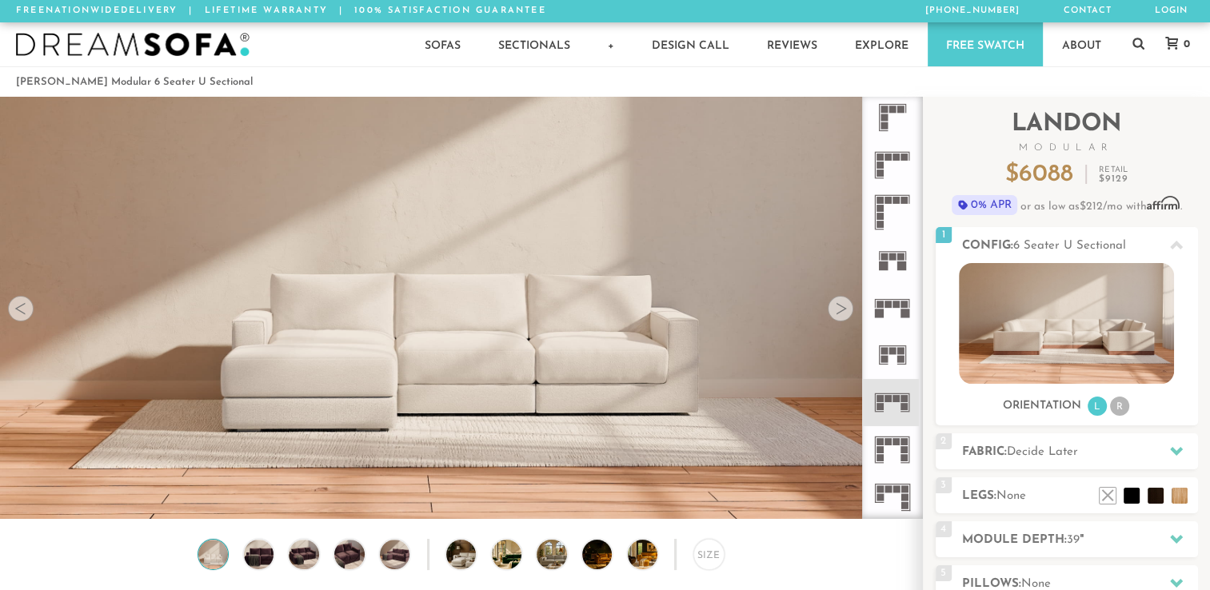
click at [910, 402] on icon at bounding box center [892, 402] width 47 height 47
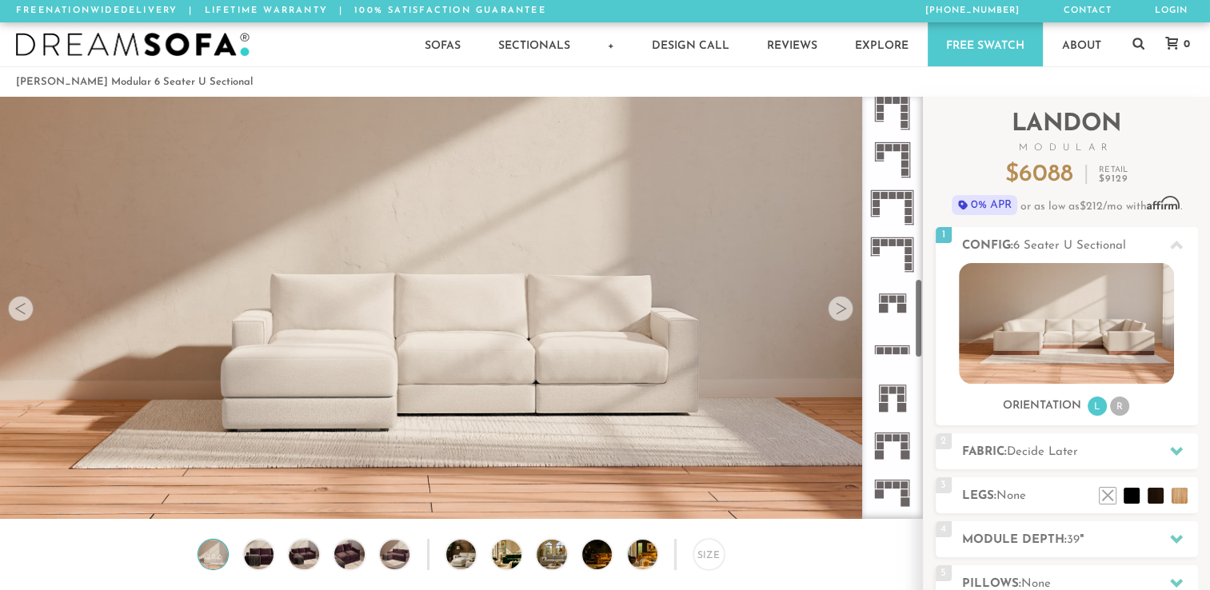
scroll to position [992, 0]
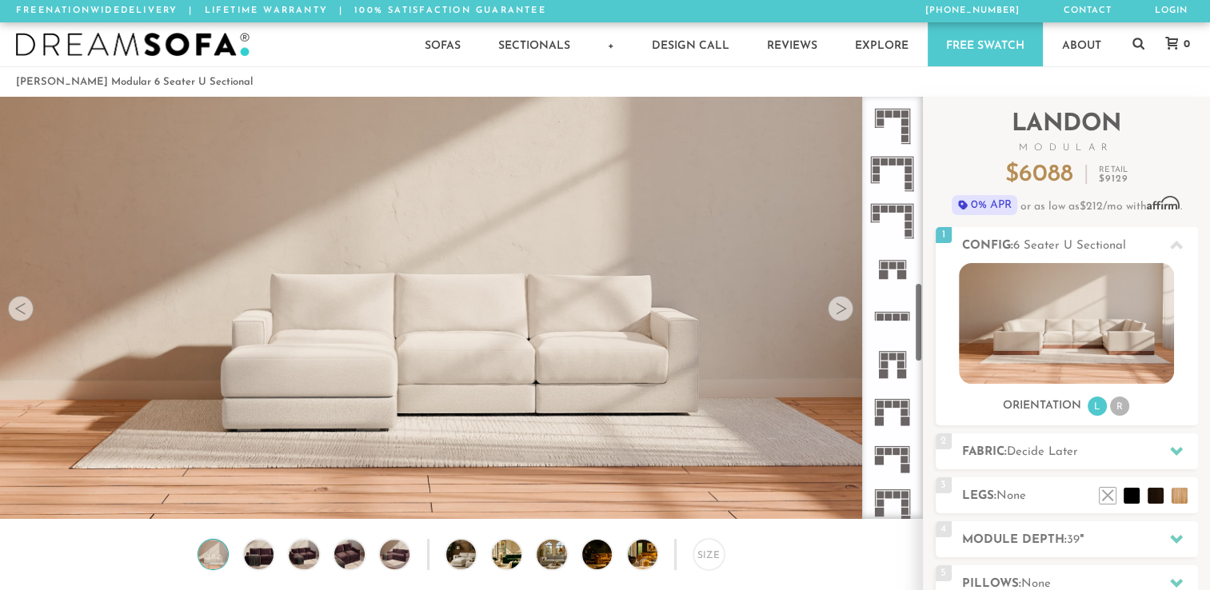
click at [903, 367] on rect at bounding box center [900, 365] width 7 height 7
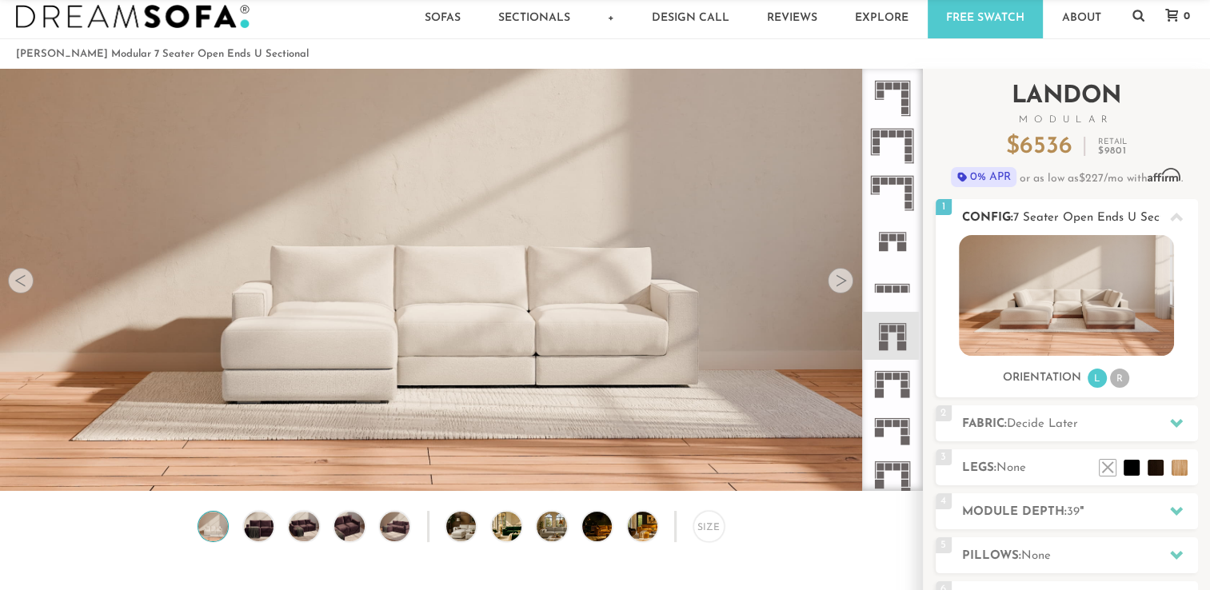
scroll to position [42, 0]
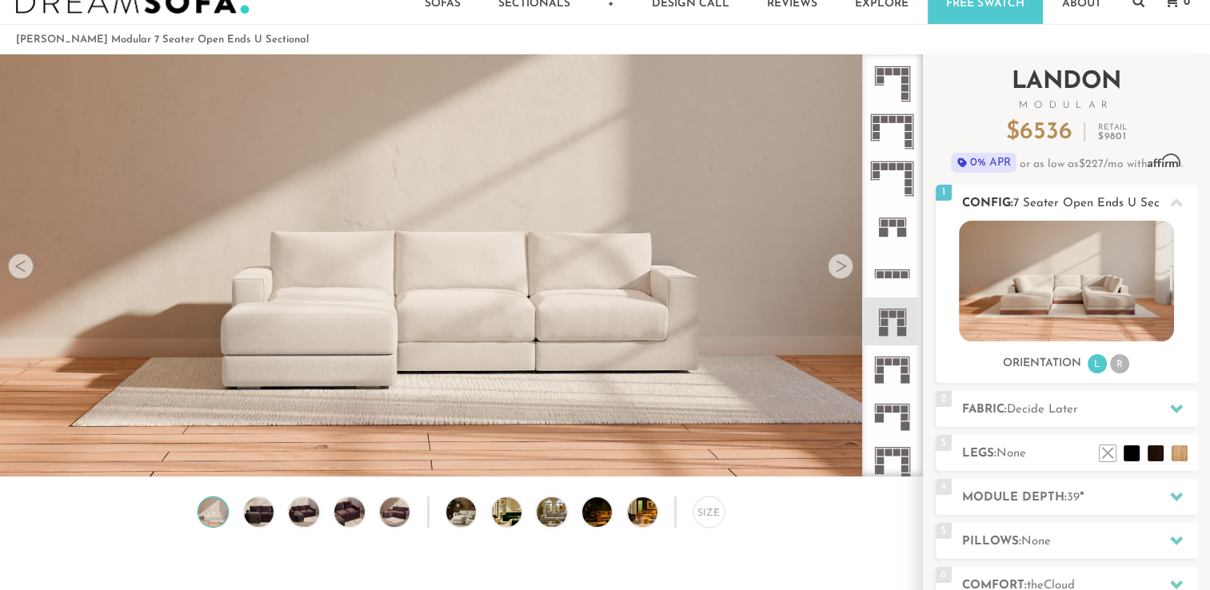
click at [1114, 287] on img at bounding box center [1066, 281] width 215 height 121
click at [1154, 294] on img at bounding box center [1066, 281] width 215 height 121
click at [1177, 209] on icon at bounding box center [1176, 203] width 13 height 13
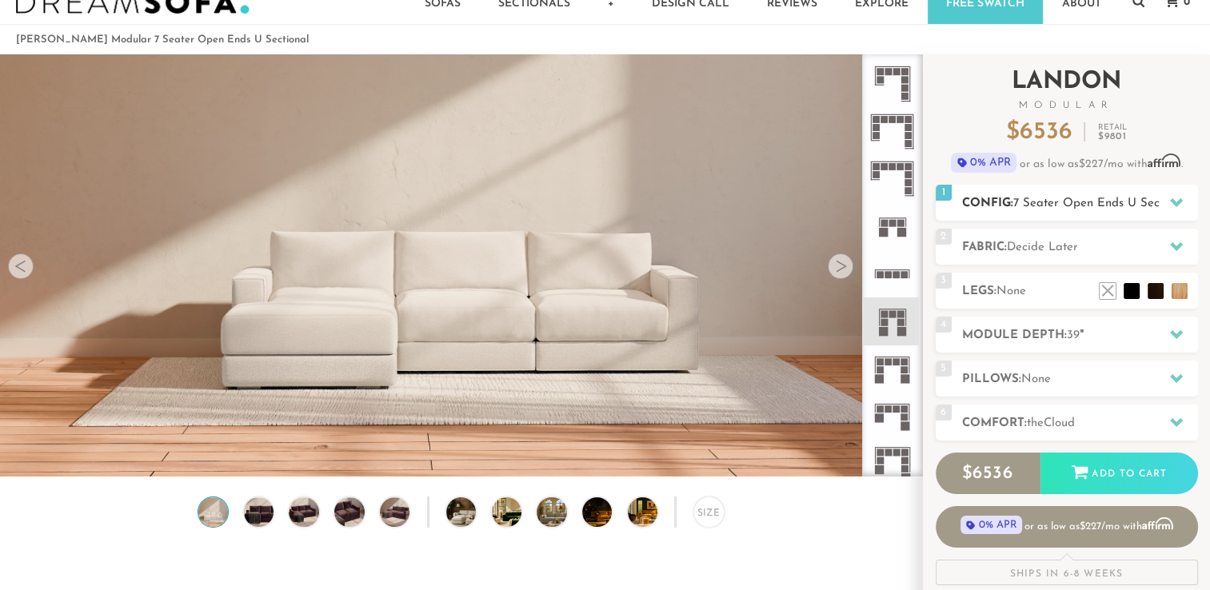
click at [1173, 206] on icon at bounding box center [1176, 202] width 13 height 13
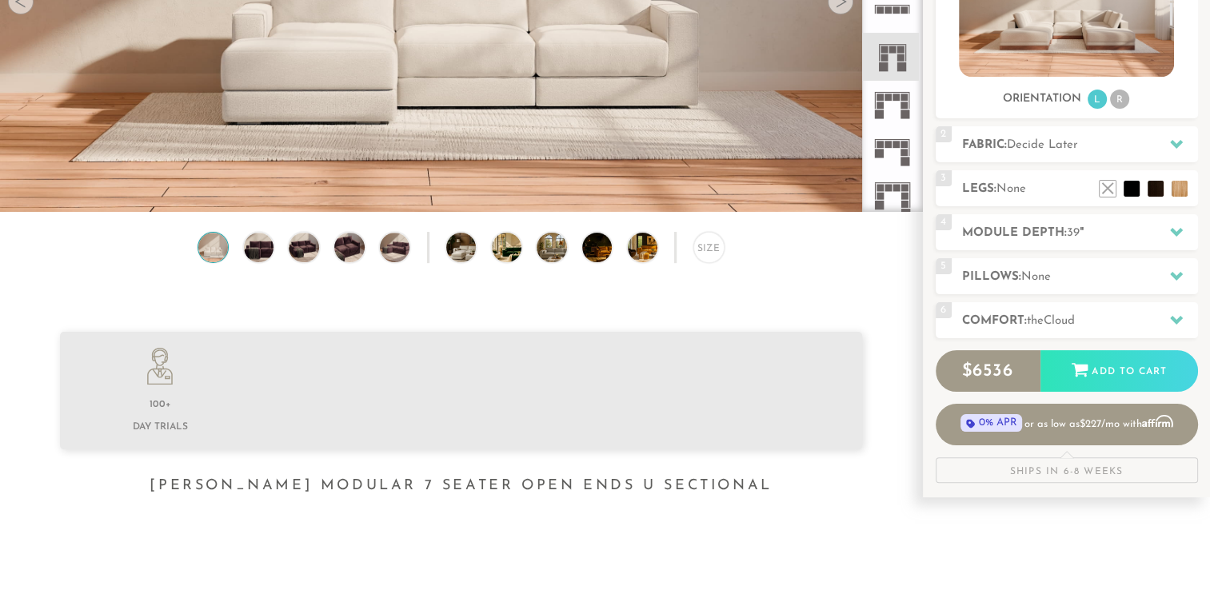
scroll to position [321, 0]
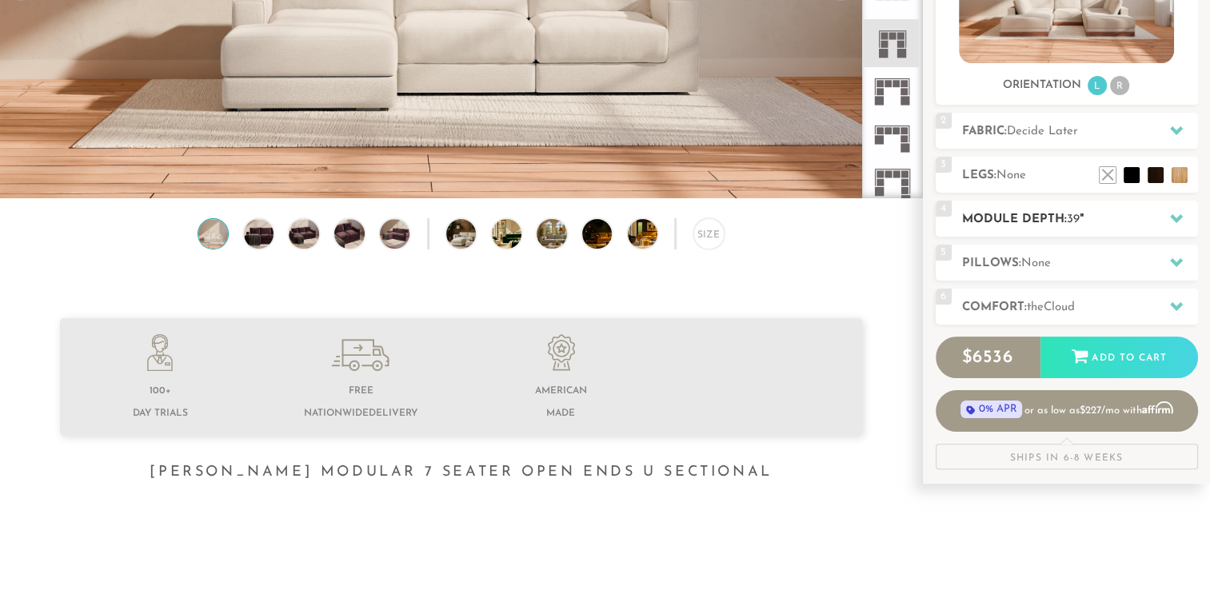
click at [1107, 213] on h2 "Module Depth: 39 "" at bounding box center [1080, 219] width 236 height 18
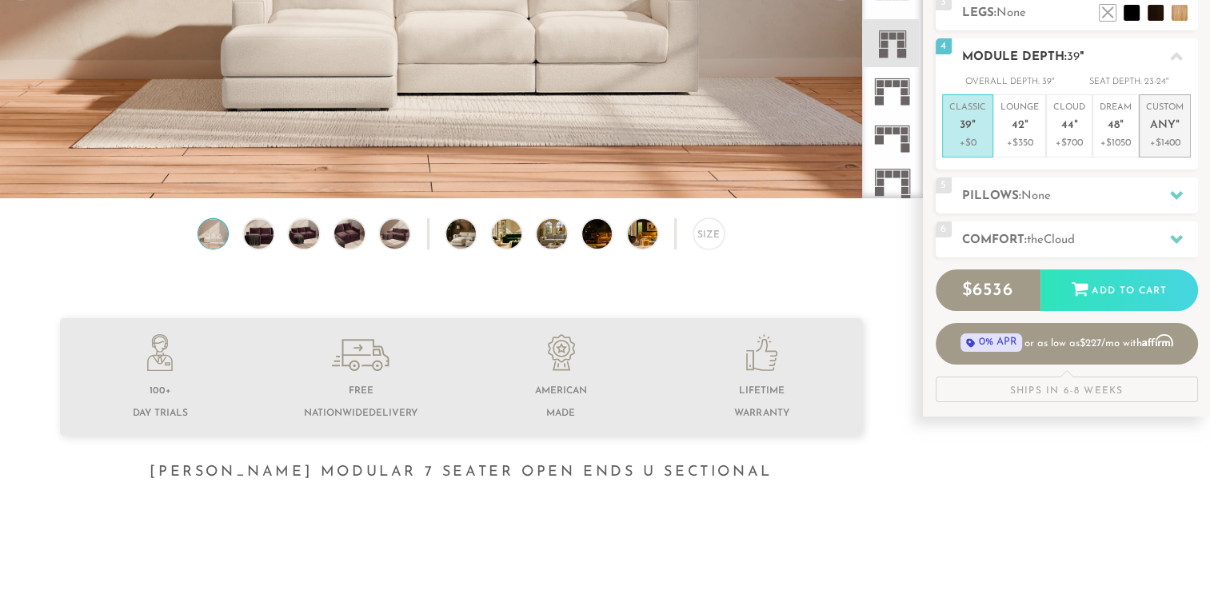
click at [1154, 131] on span "Any" at bounding box center [1163, 126] width 26 height 14
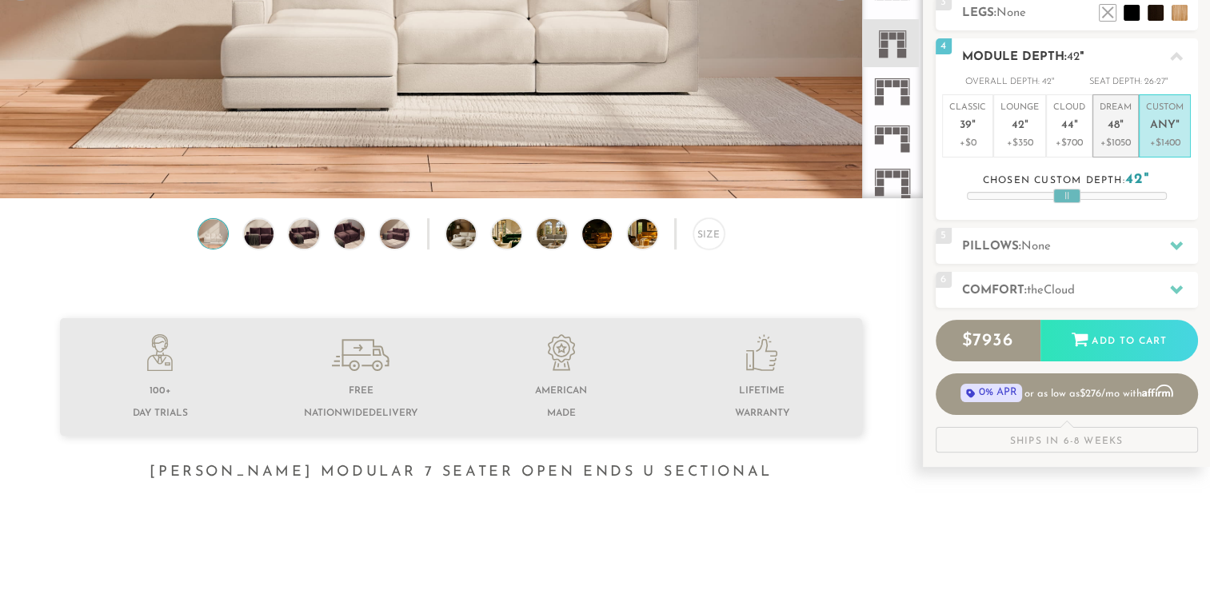
click at [1124, 126] on p "Dream 48 "" at bounding box center [1116, 119] width 32 height 34
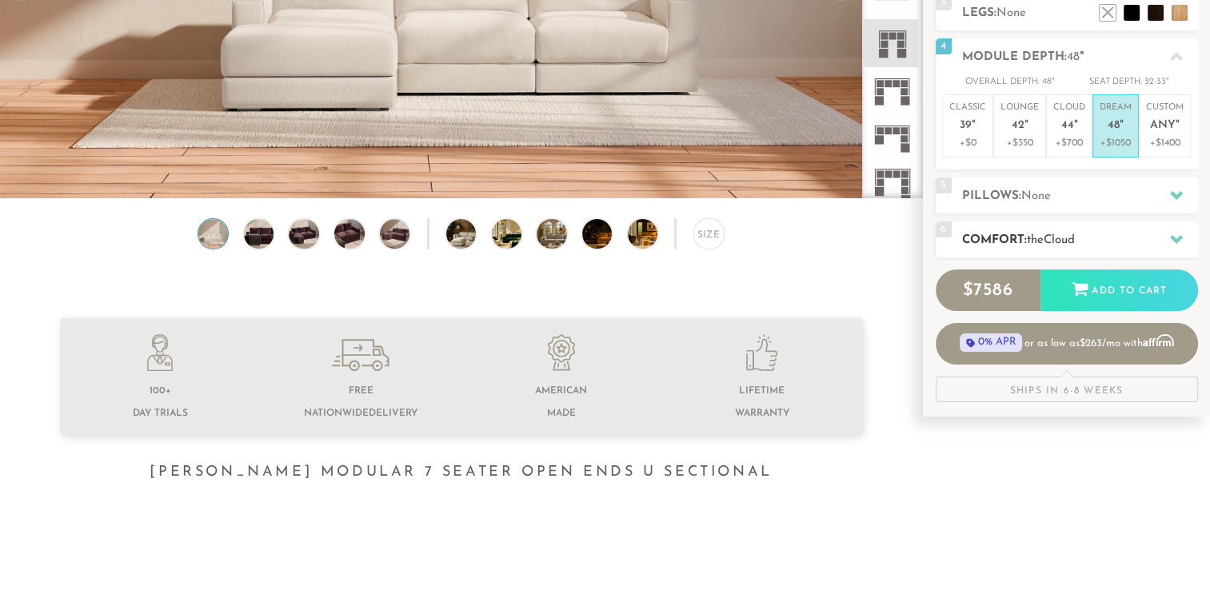
click at [1089, 234] on h2 "Comfort: the Cloud" at bounding box center [1080, 240] width 236 height 18
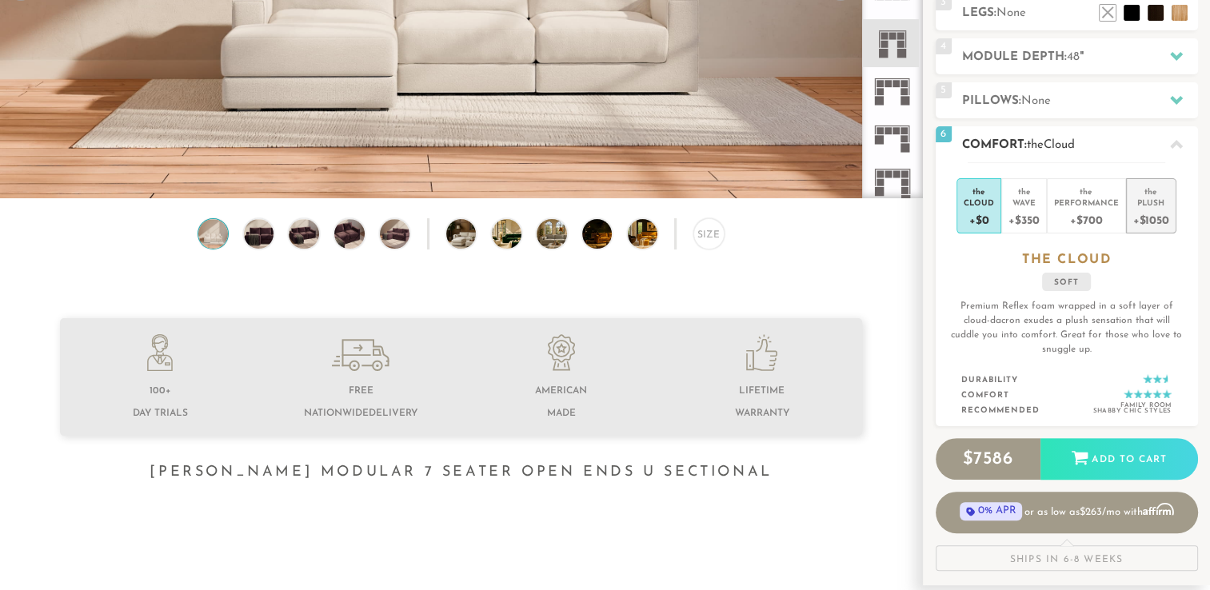
click at [1148, 210] on div "+$1050" at bounding box center [1151, 219] width 36 height 23
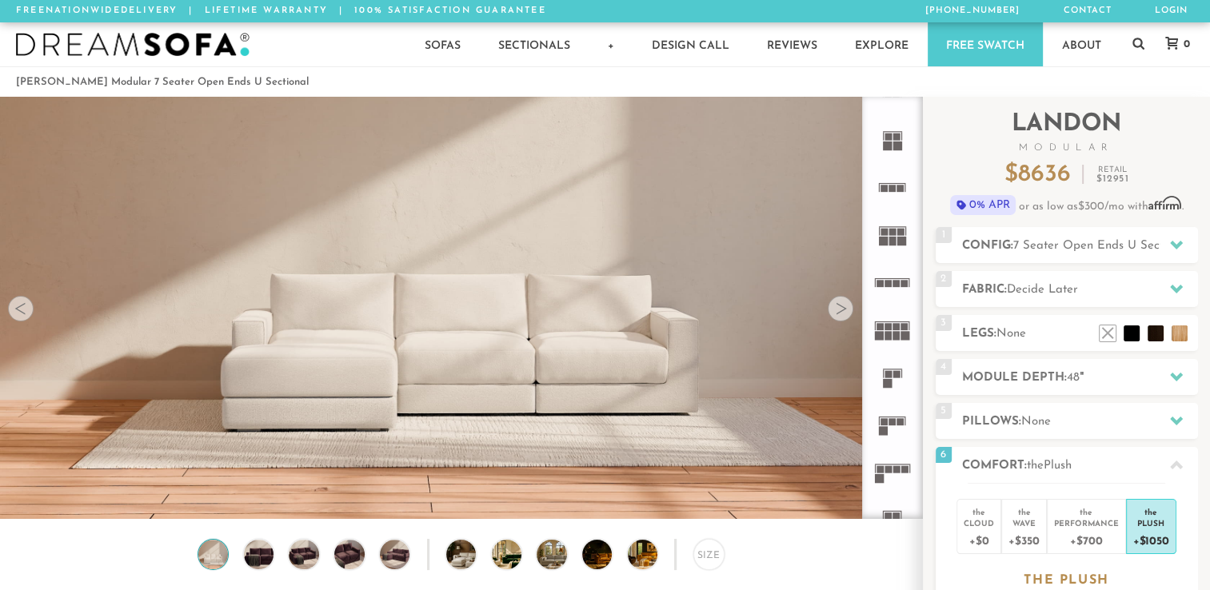
scroll to position [0, 0]
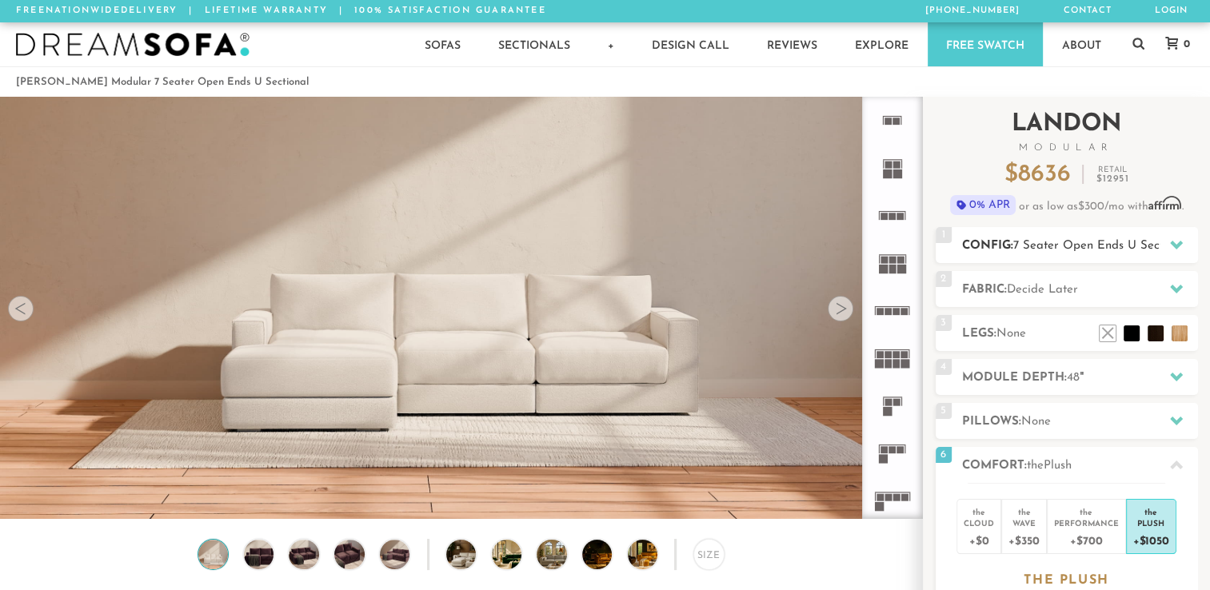
click at [1114, 252] on h2 "Config: 7 Seater Open Ends U Sectional" at bounding box center [1080, 246] width 236 height 18
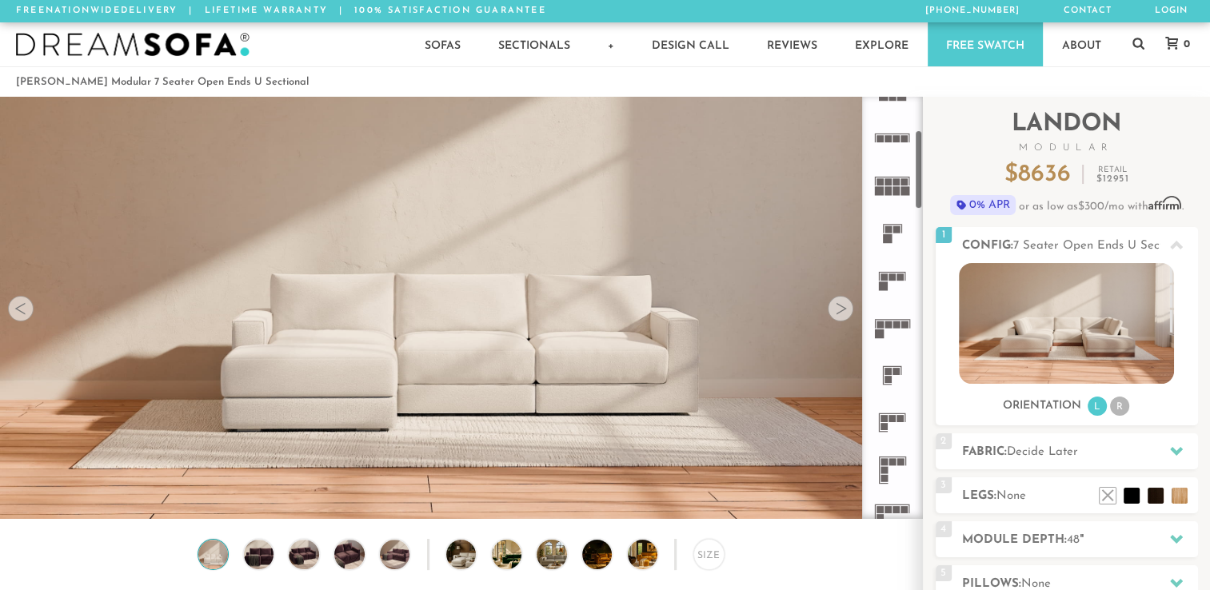
scroll to position [174, 0]
click at [890, 328] on icon at bounding box center [892, 325] width 47 height 47
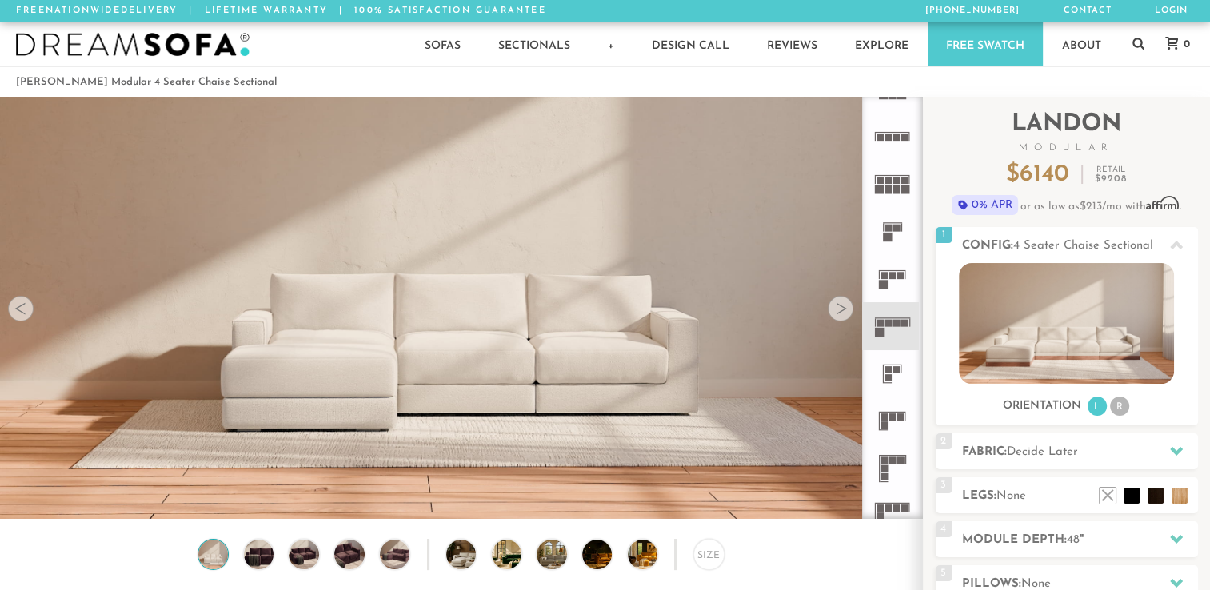
click at [902, 279] on icon at bounding box center [892, 278] width 47 height 47
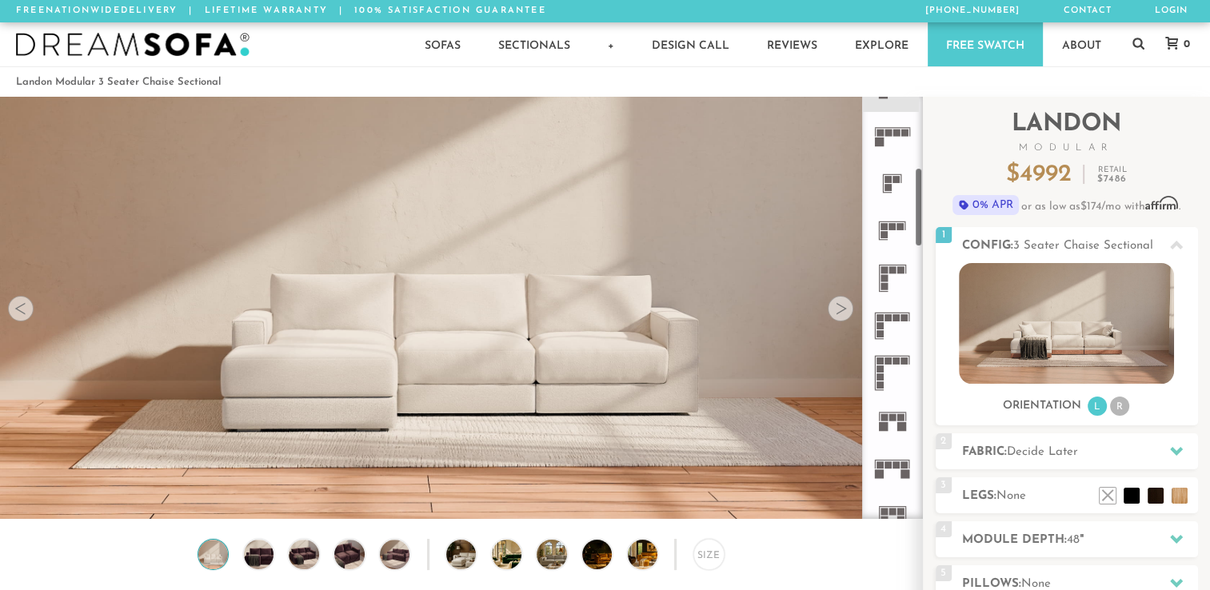
scroll to position [381, 0]
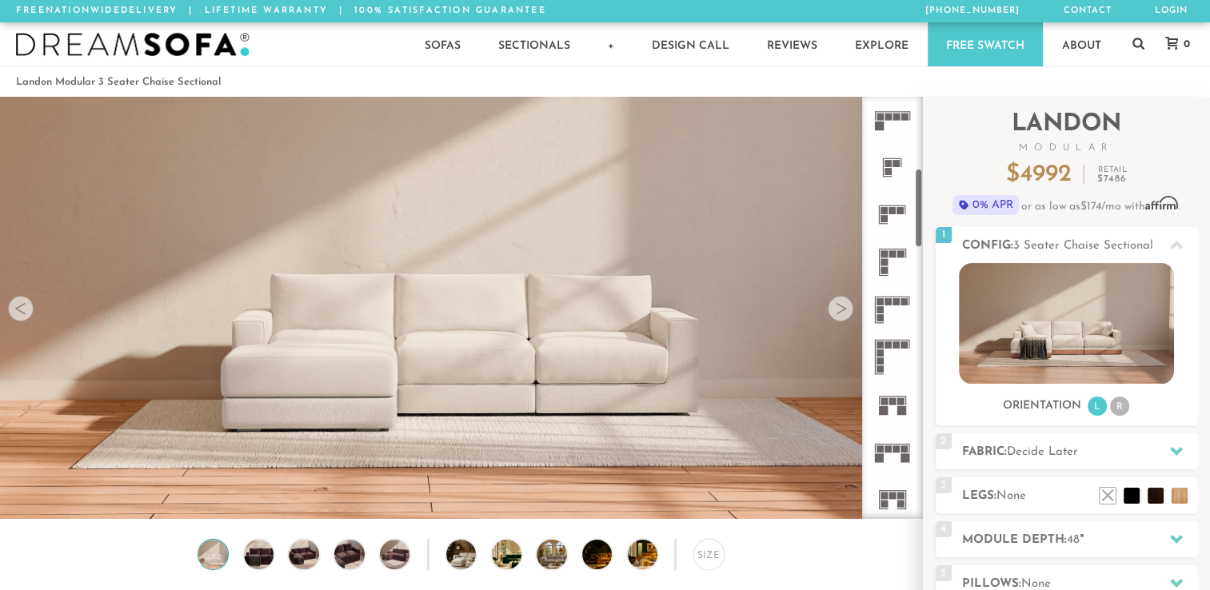
click at [900, 405] on icon at bounding box center [892, 404] width 47 height 47
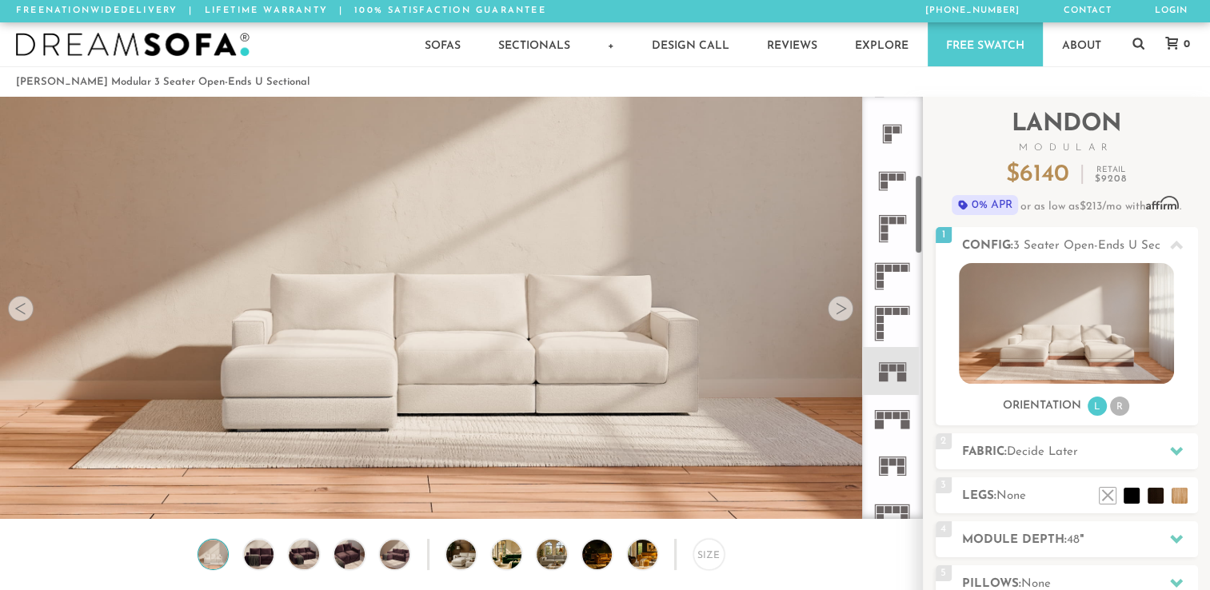
scroll to position [416, 0]
click at [896, 422] on icon at bounding box center [892, 417] width 47 height 47
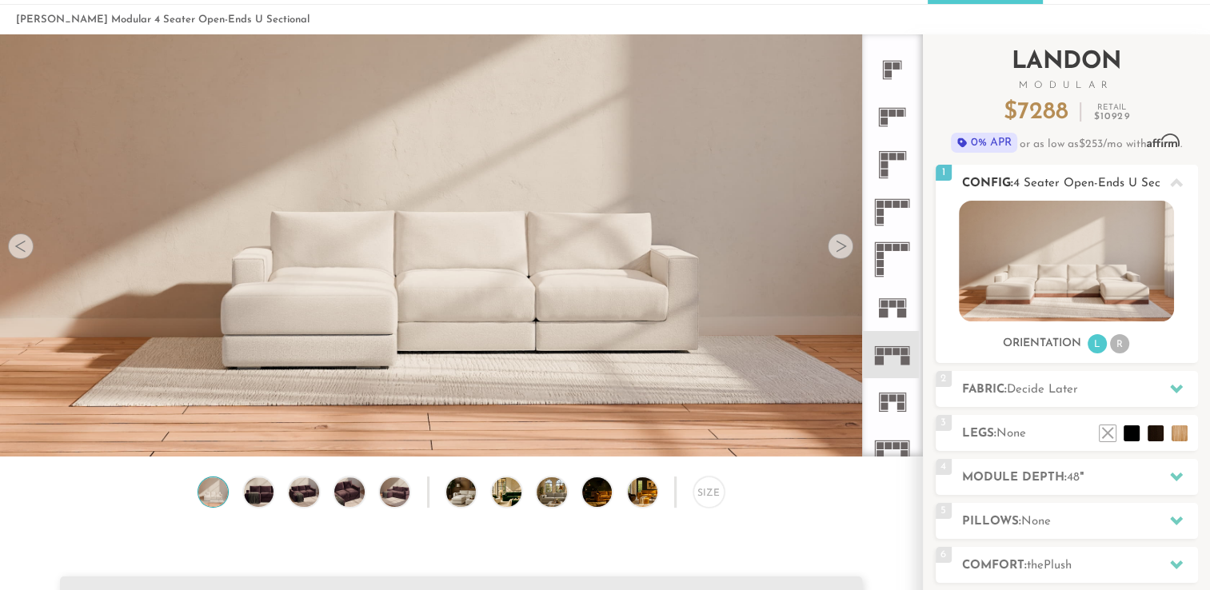
scroll to position [61, 0]
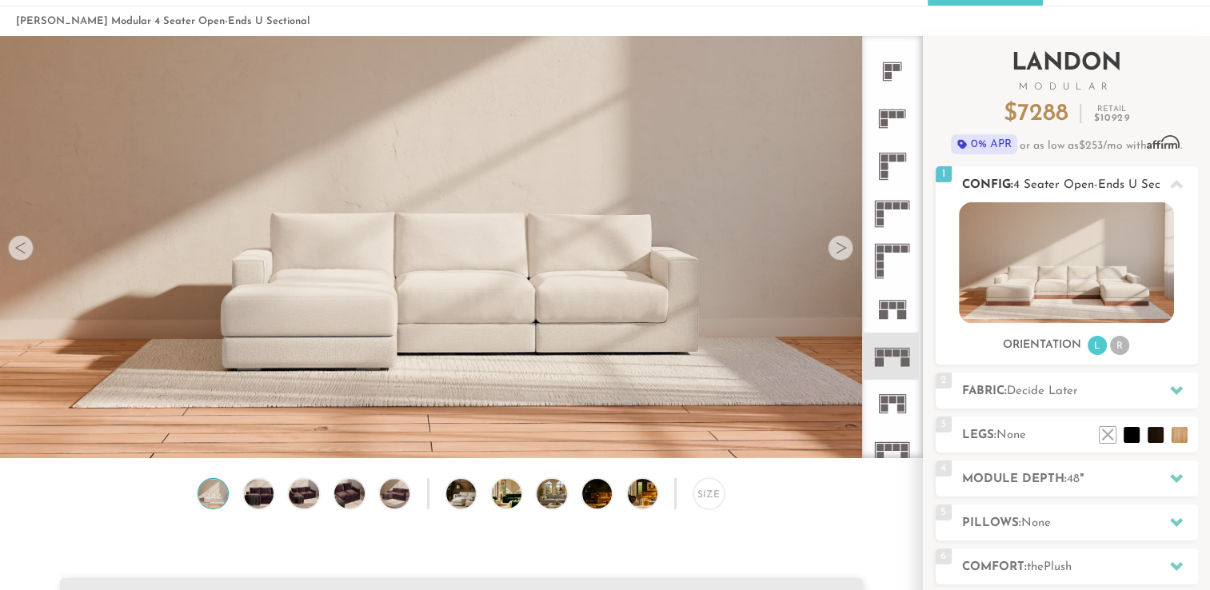
click at [1126, 343] on li "R" at bounding box center [1119, 345] width 19 height 19
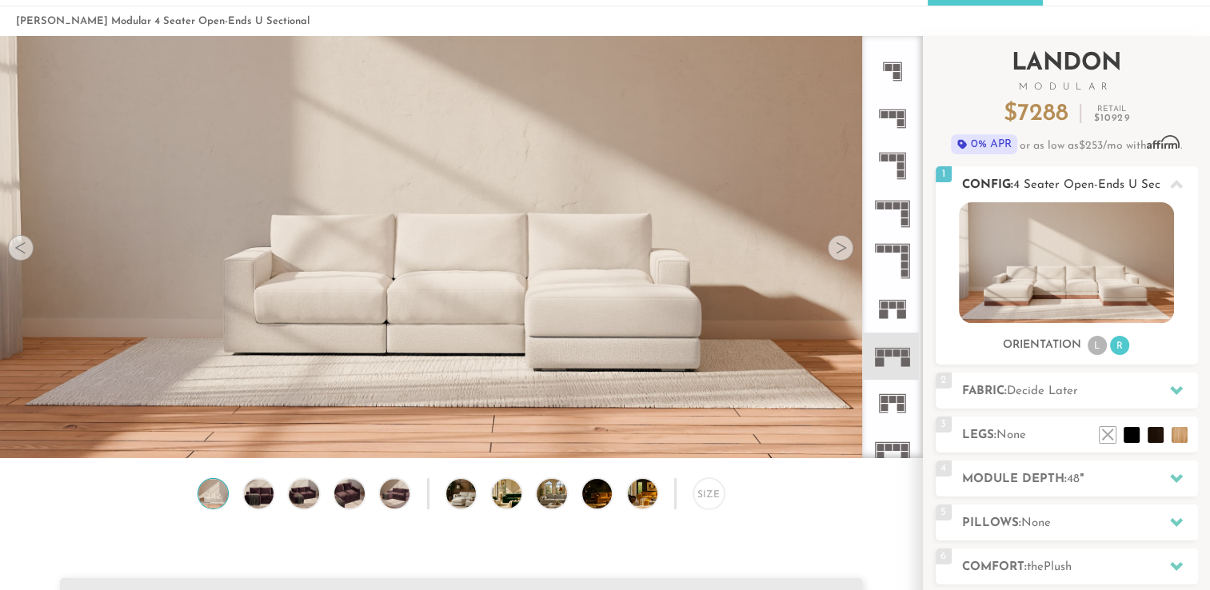
click at [1103, 346] on li "L" at bounding box center [1097, 345] width 19 height 19
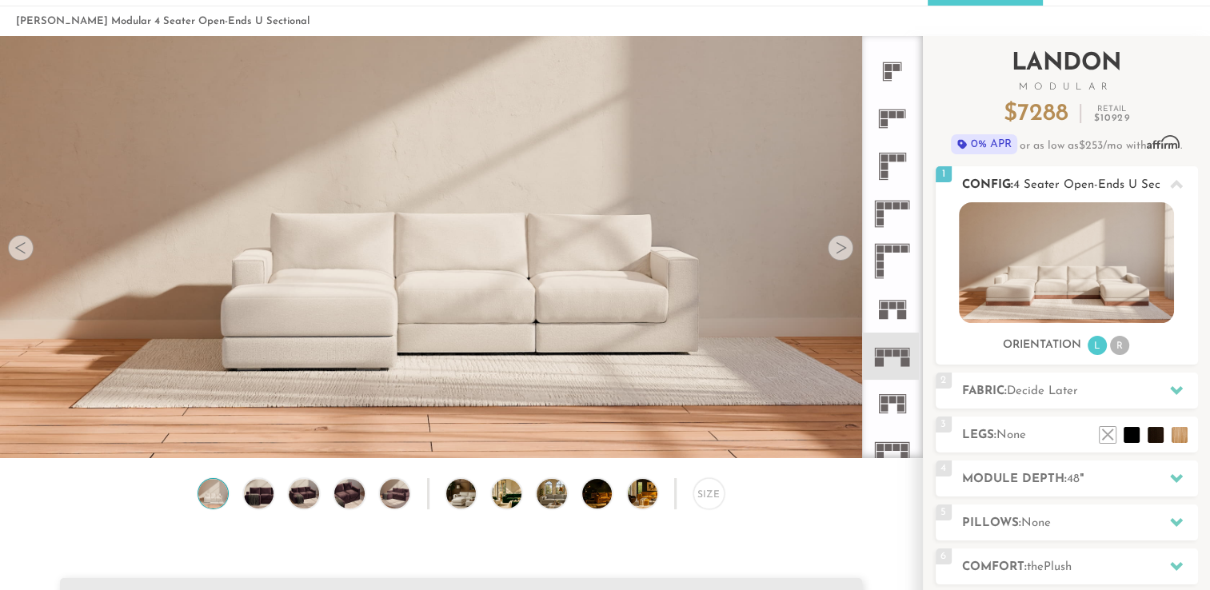
click at [1119, 350] on li "R" at bounding box center [1119, 345] width 19 height 19
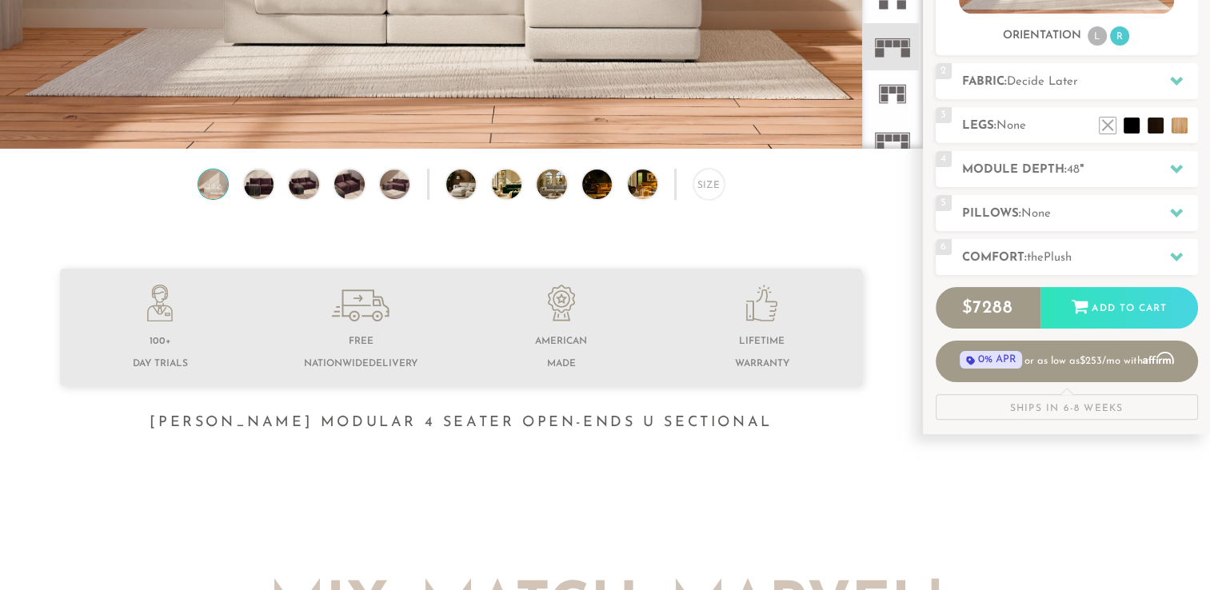
scroll to position [382, 0]
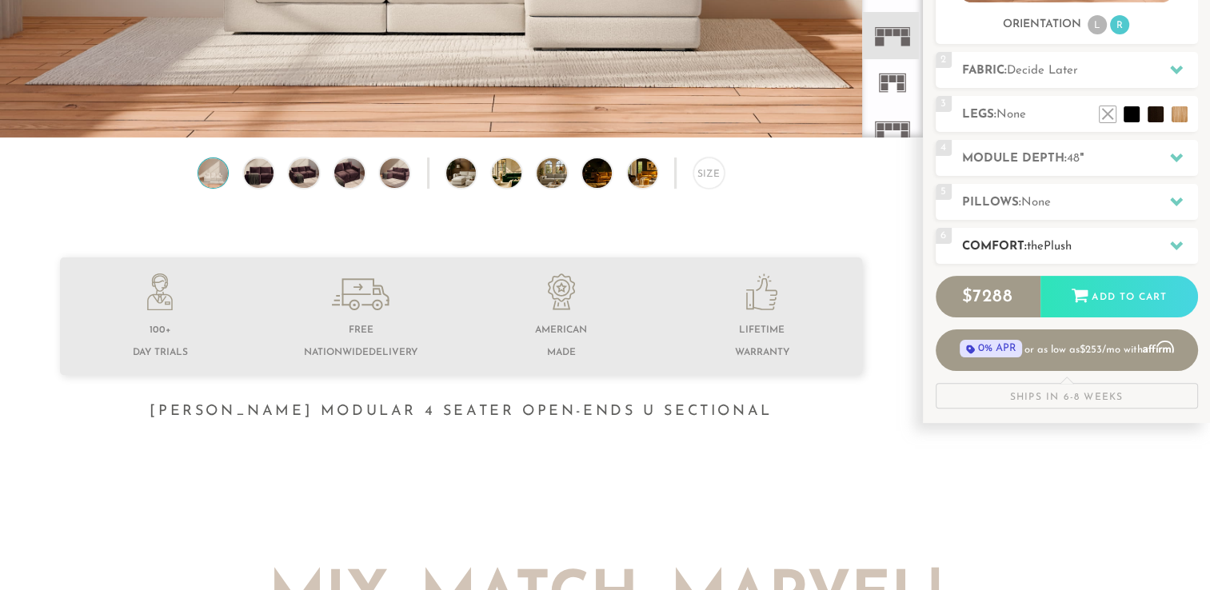
click at [1126, 248] on h2 "Comfort: the Plush" at bounding box center [1080, 247] width 236 height 18
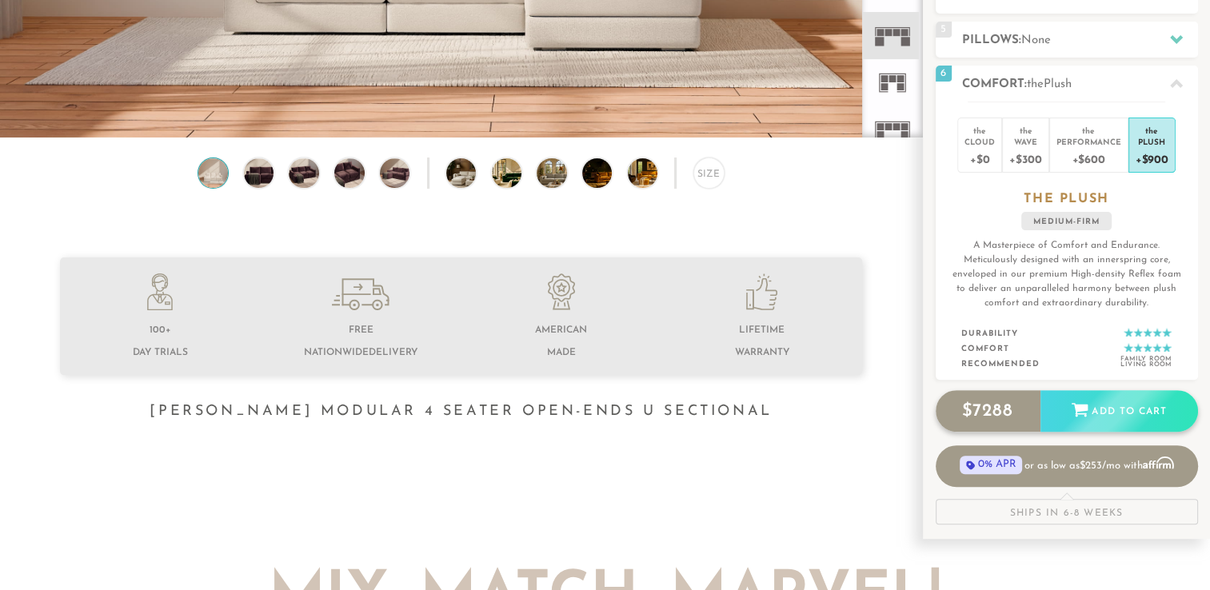
click at [1081, 404] on icon at bounding box center [1080, 411] width 16 height 14
